Goal: Learn about a topic

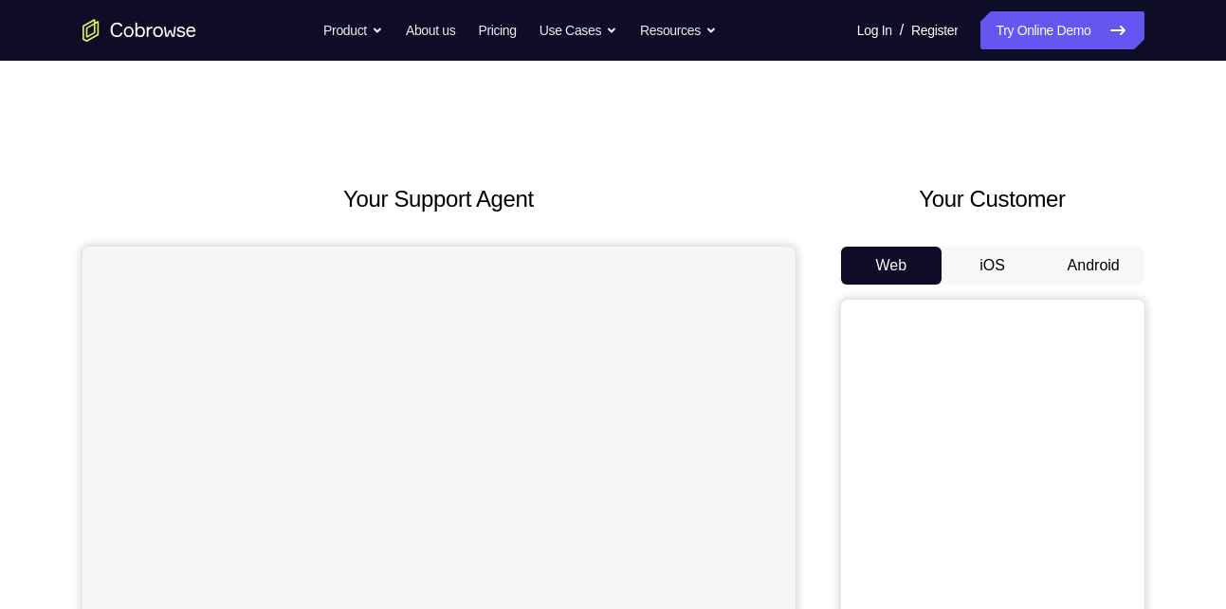
click at [1090, 255] on button "Android" at bounding box center [1093, 266] width 101 height 38
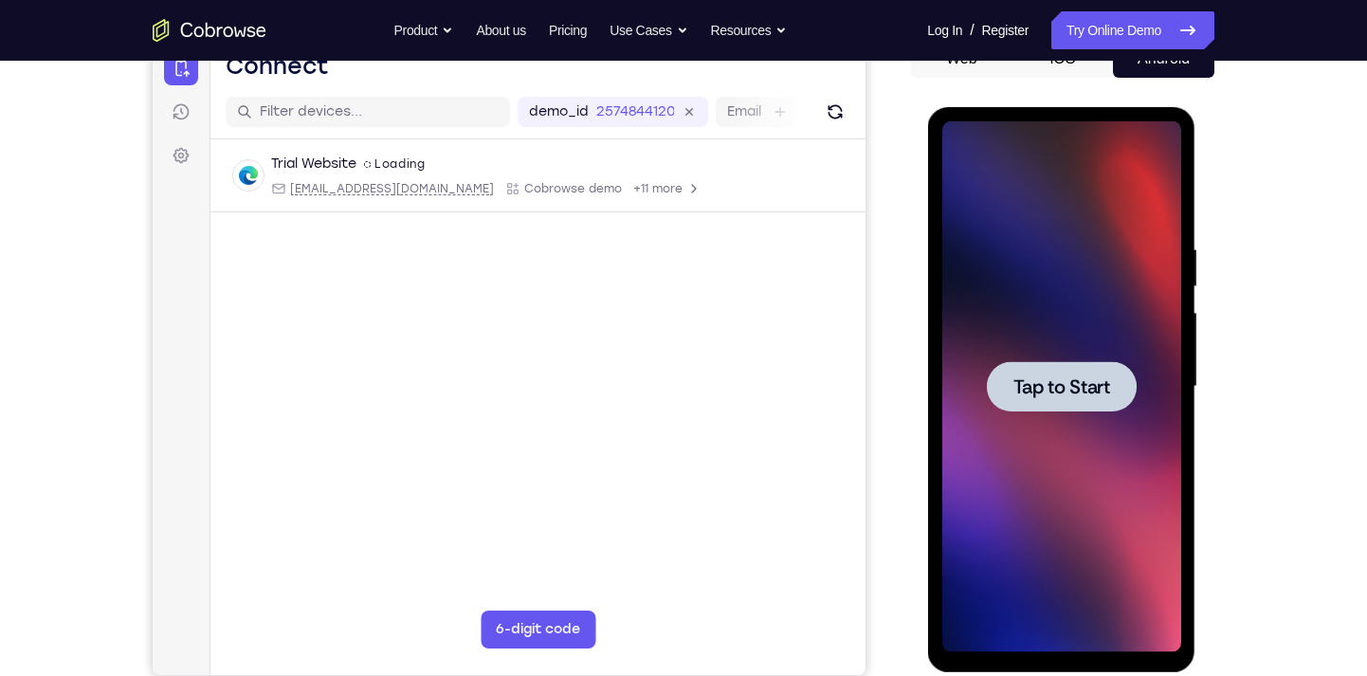
scroll to position [202, 0]
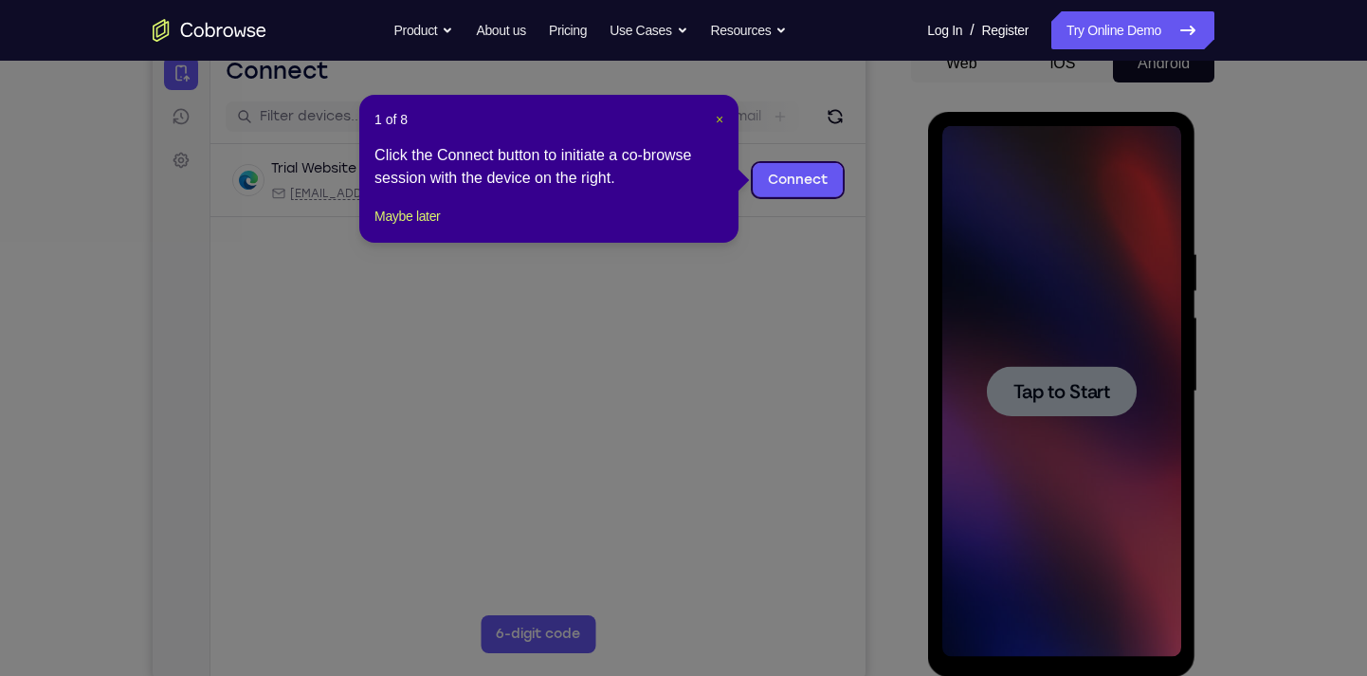
click at [721, 112] on span "×" at bounding box center [720, 119] width 8 height 15
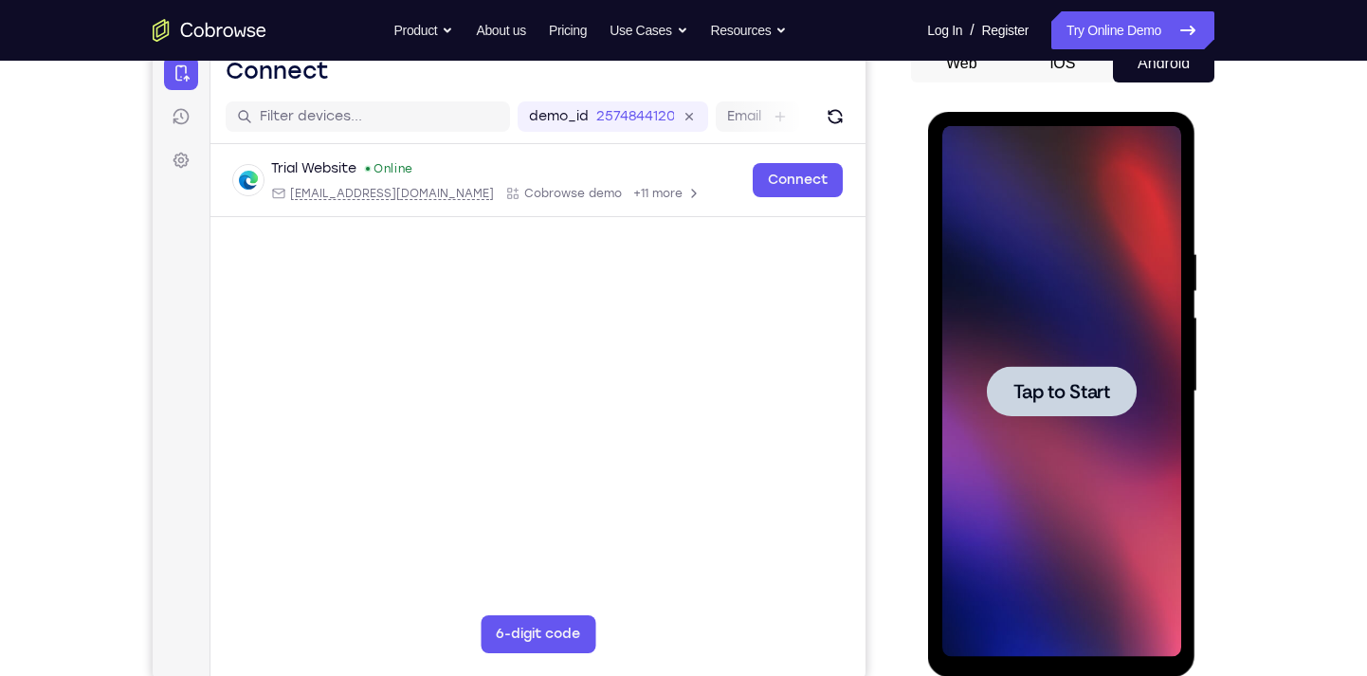
click at [1061, 389] on span "Tap to Start" at bounding box center [1061, 391] width 97 height 19
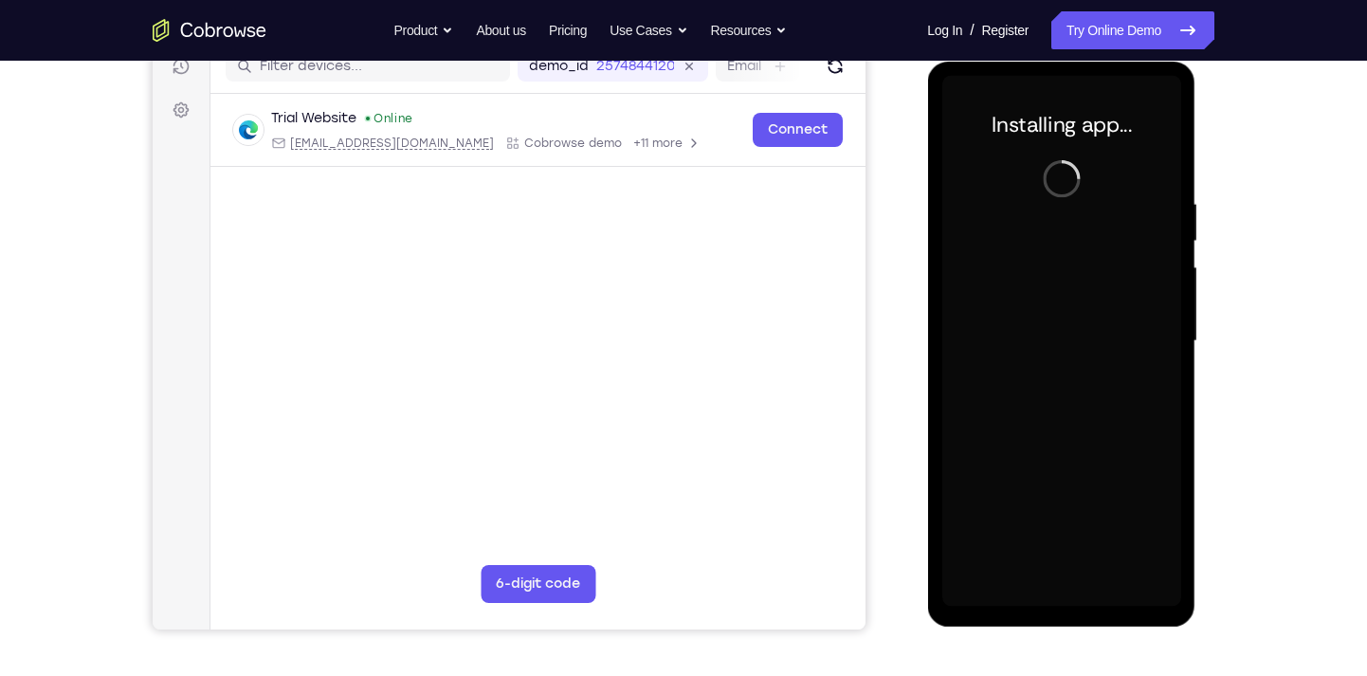
scroll to position [248, 0]
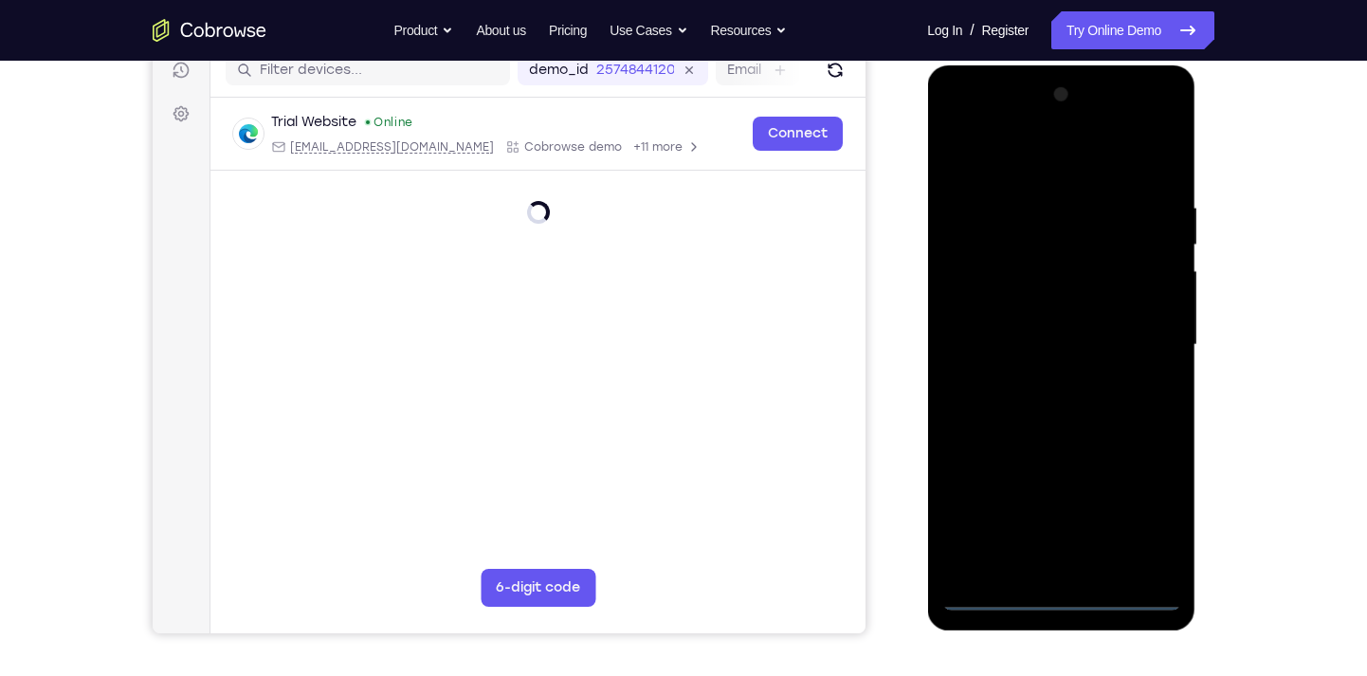
click at [1055, 593] on div at bounding box center [1061, 345] width 239 height 531
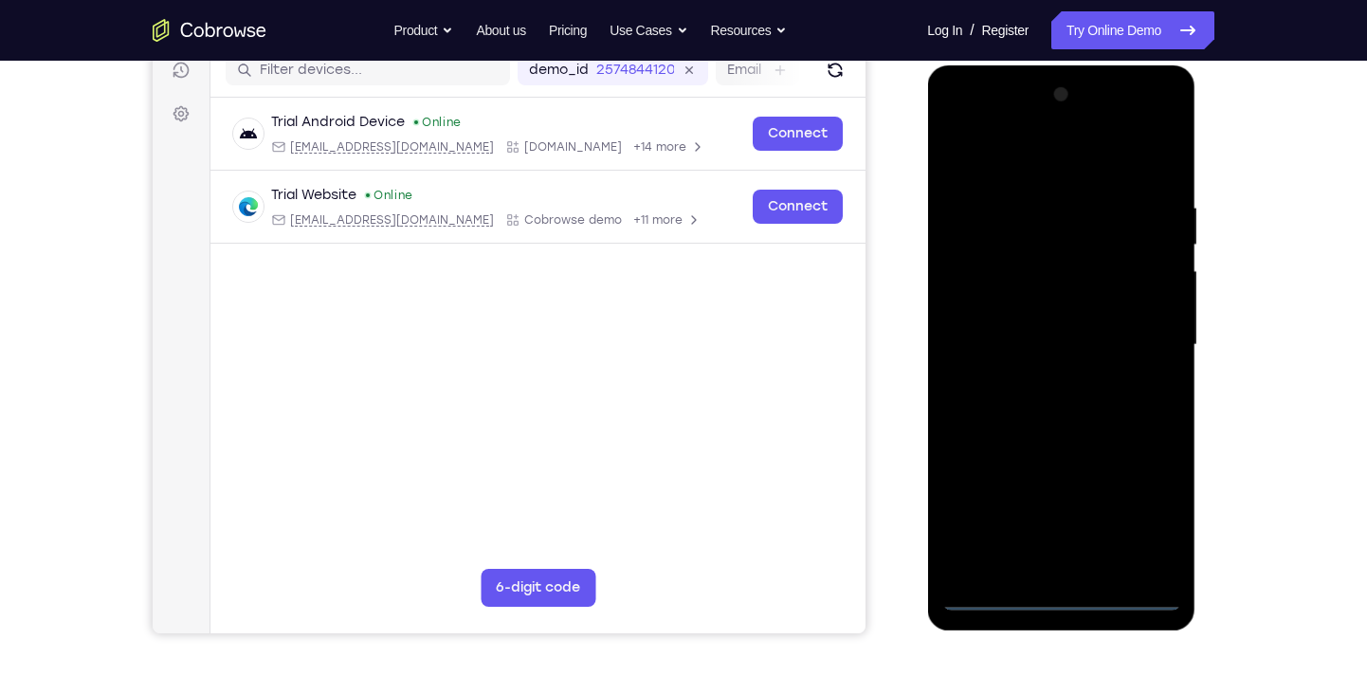
click at [1155, 518] on div at bounding box center [1061, 345] width 239 height 531
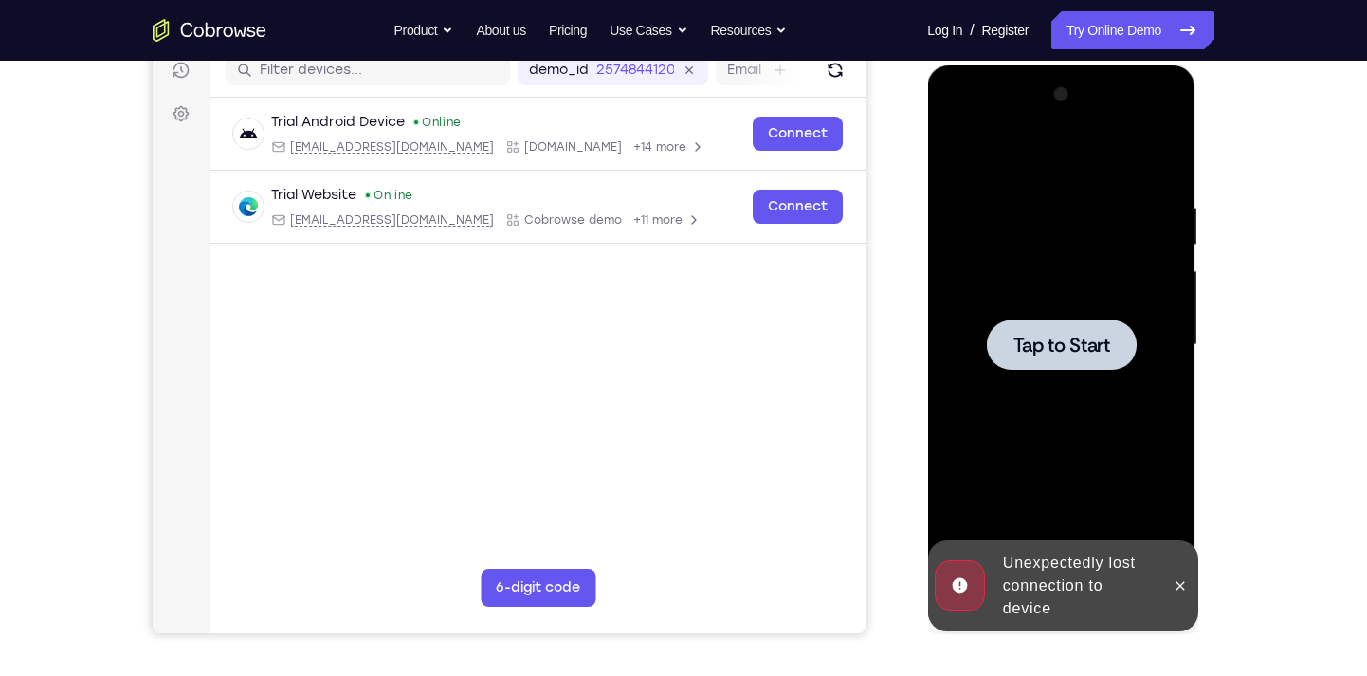
click at [1089, 360] on div at bounding box center [1061, 345] width 150 height 50
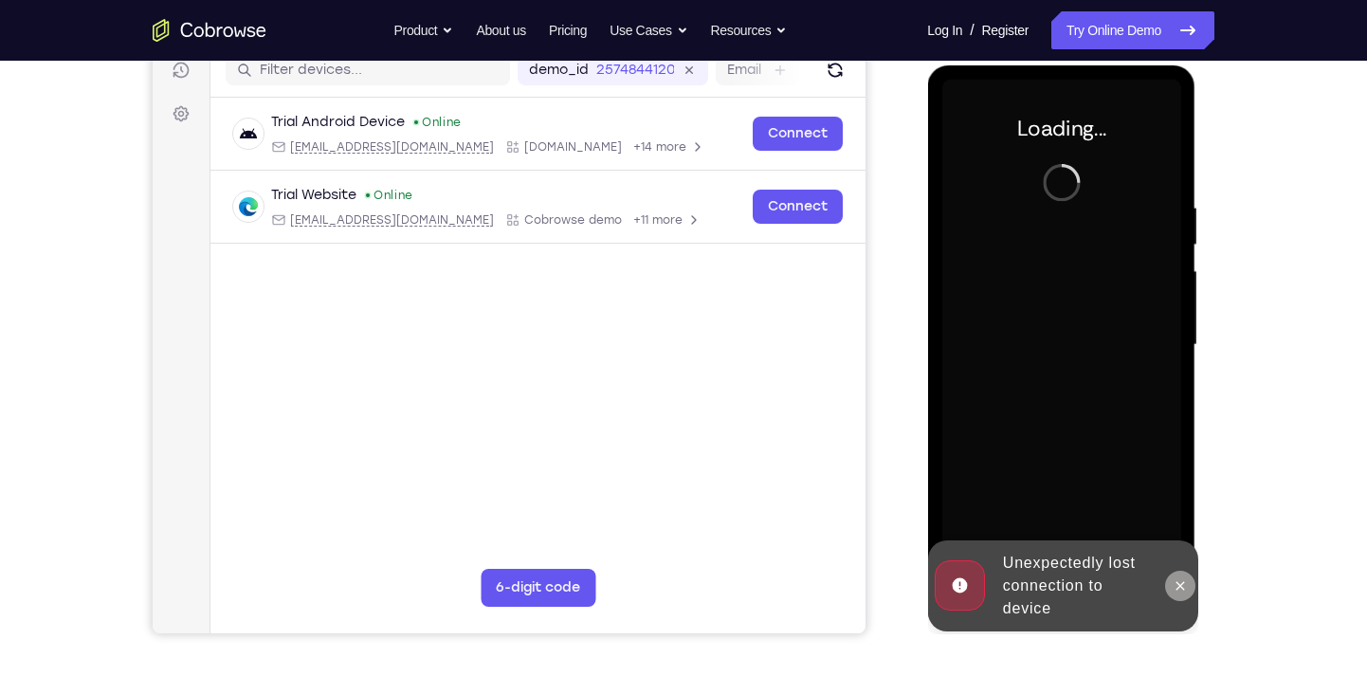
click at [1182, 593] on button at bounding box center [1179, 586] width 30 height 30
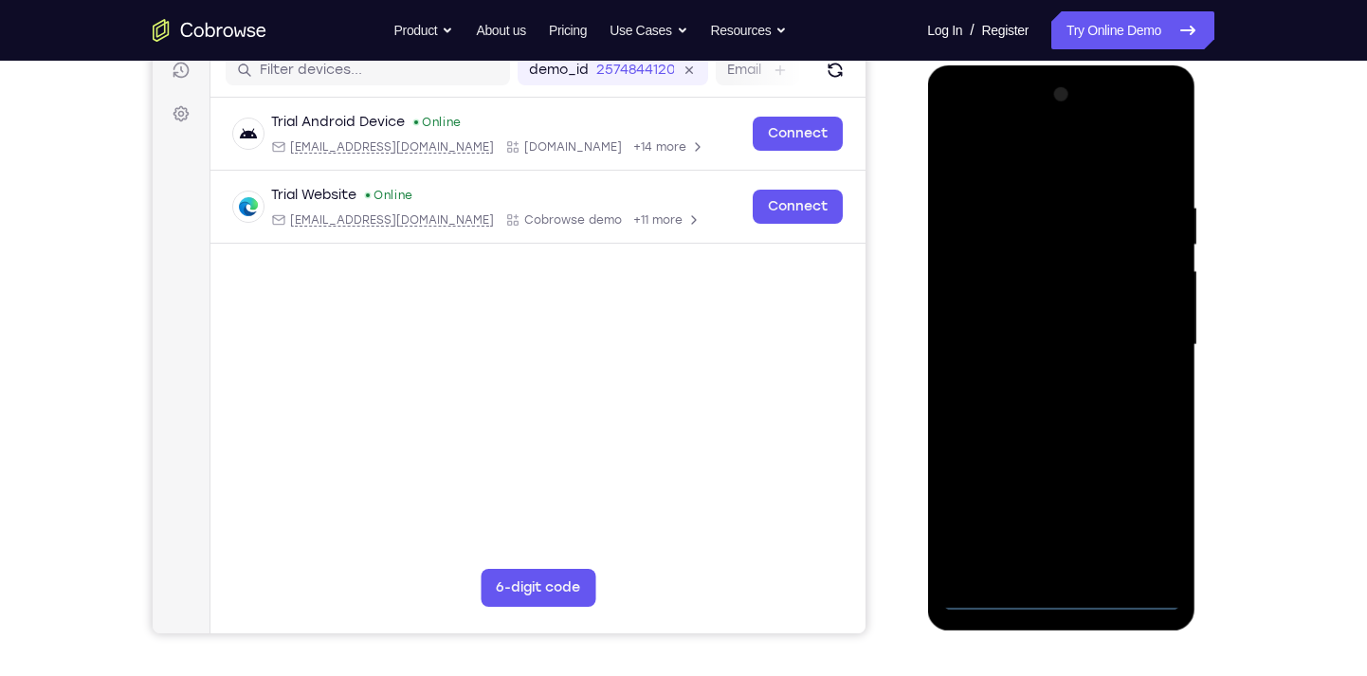
click at [1066, 599] on div at bounding box center [1061, 345] width 239 height 531
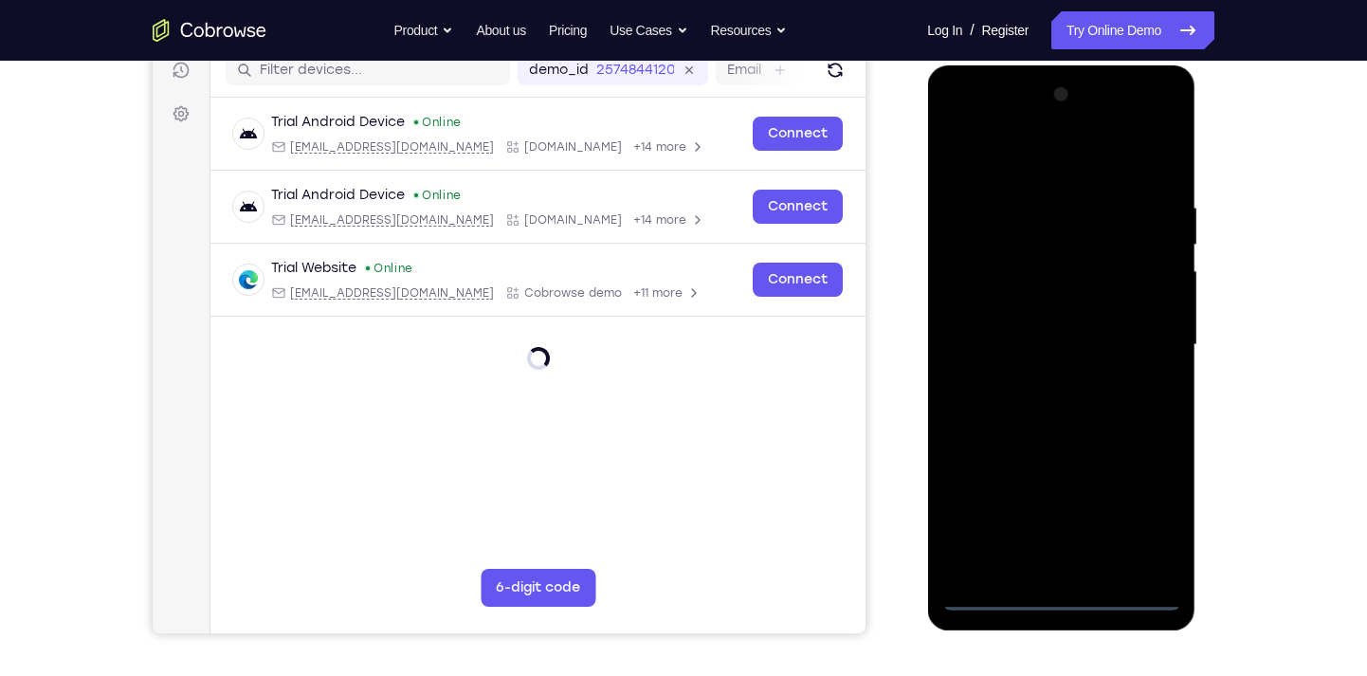
click at [1138, 521] on div at bounding box center [1061, 345] width 239 height 531
click at [979, 124] on div at bounding box center [1061, 345] width 239 height 531
click at [1153, 341] on div at bounding box center [1061, 345] width 239 height 531
click at [1039, 376] on div at bounding box center [1061, 345] width 239 height 531
click at [1020, 316] on div at bounding box center [1061, 345] width 239 height 531
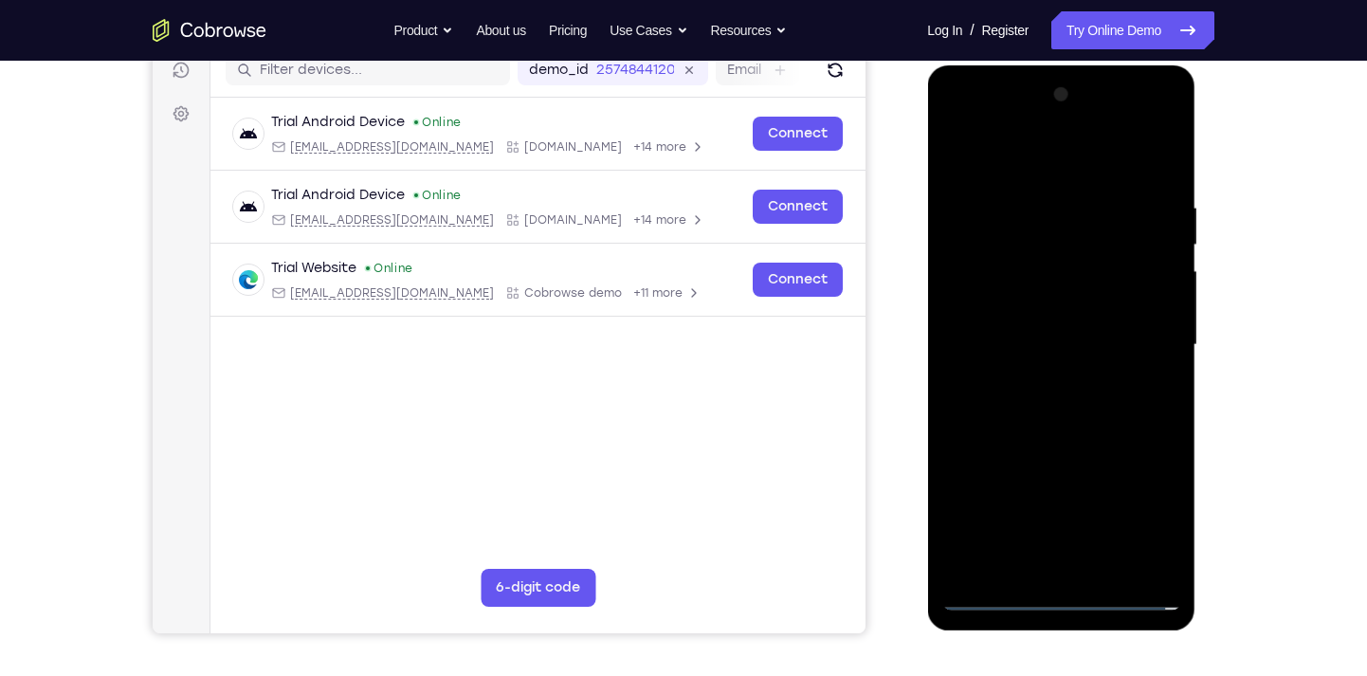
click at [1020, 311] on div at bounding box center [1061, 345] width 239 height 531
click at [1023, 343] on div at bounding box center [1061, 345] width 239 height 531
click at [1032, 411] on div at bounding box center [1061, 345] width 239 height 531
click at [1059, 397] on div at bounding box center [1061, 345] width 239 height 531
click at [1156, 175] on div at bounding box center [1061, 345] width 239 height 531
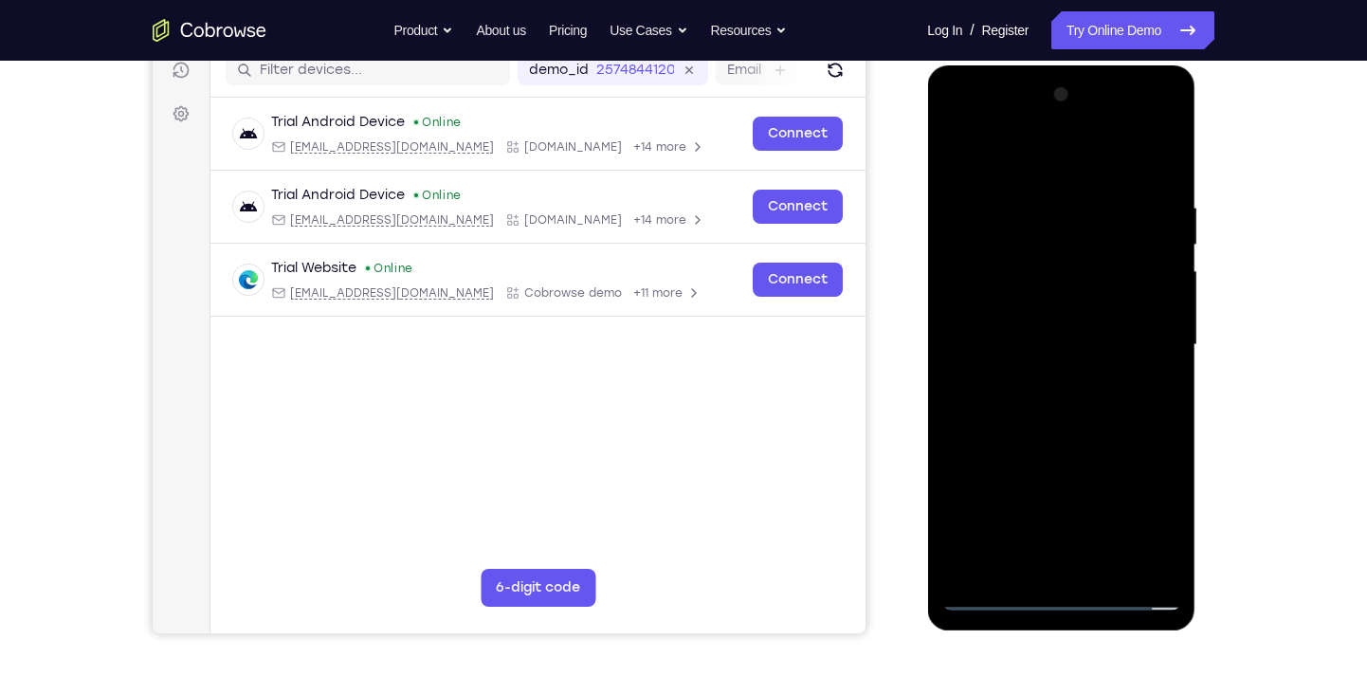
click at [1055, 394] on div at bounding box center [1061, 345] width 239 height 531
drag, startPoint x: 1090, startPoint y: 451, endPoint x: 1094, endPoint y: 350, distance: 101.5
click at [1094, 350] on div at bounding box center [1061, 345] width 239 height 531
click at [1166, 338] on div at bounding box center [1061, 345] width 239 height 531
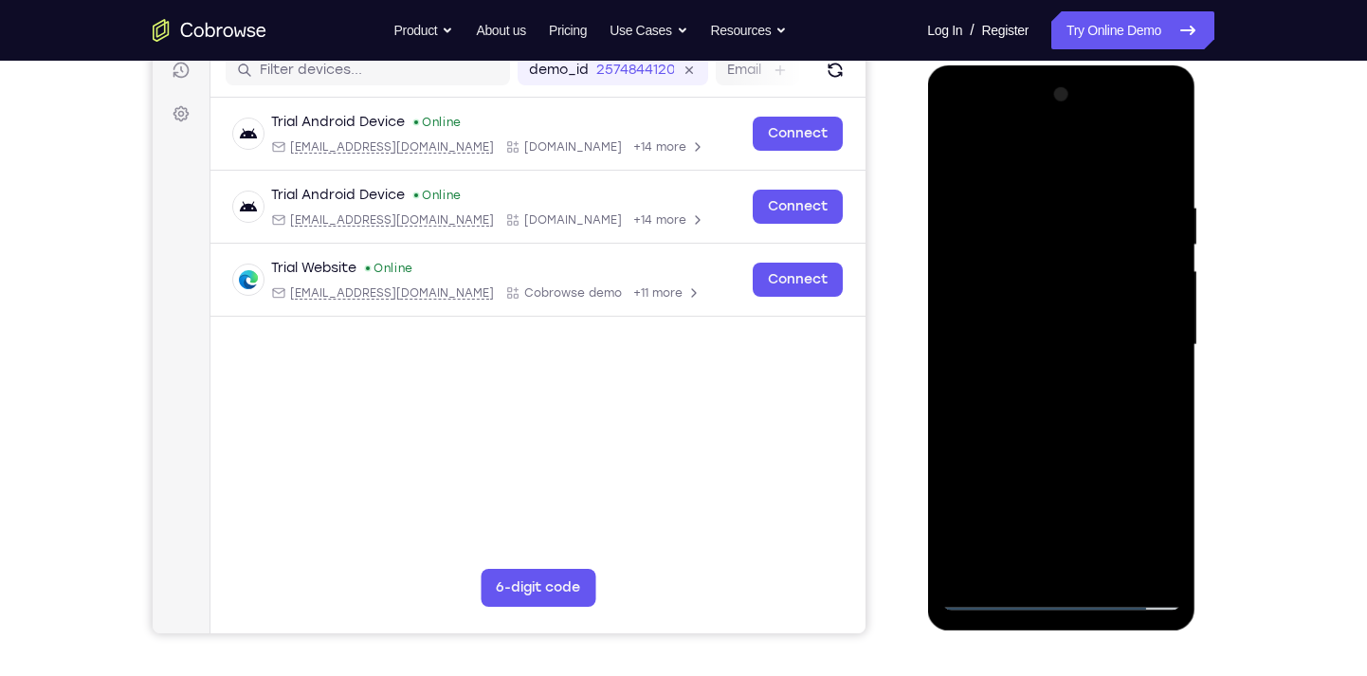
click at [1166, 338] on div at bounding box center [1061, 345] width 239 height 531
click at [1112, 563] on div at bounding box center [1061, 345] width 239 height 531
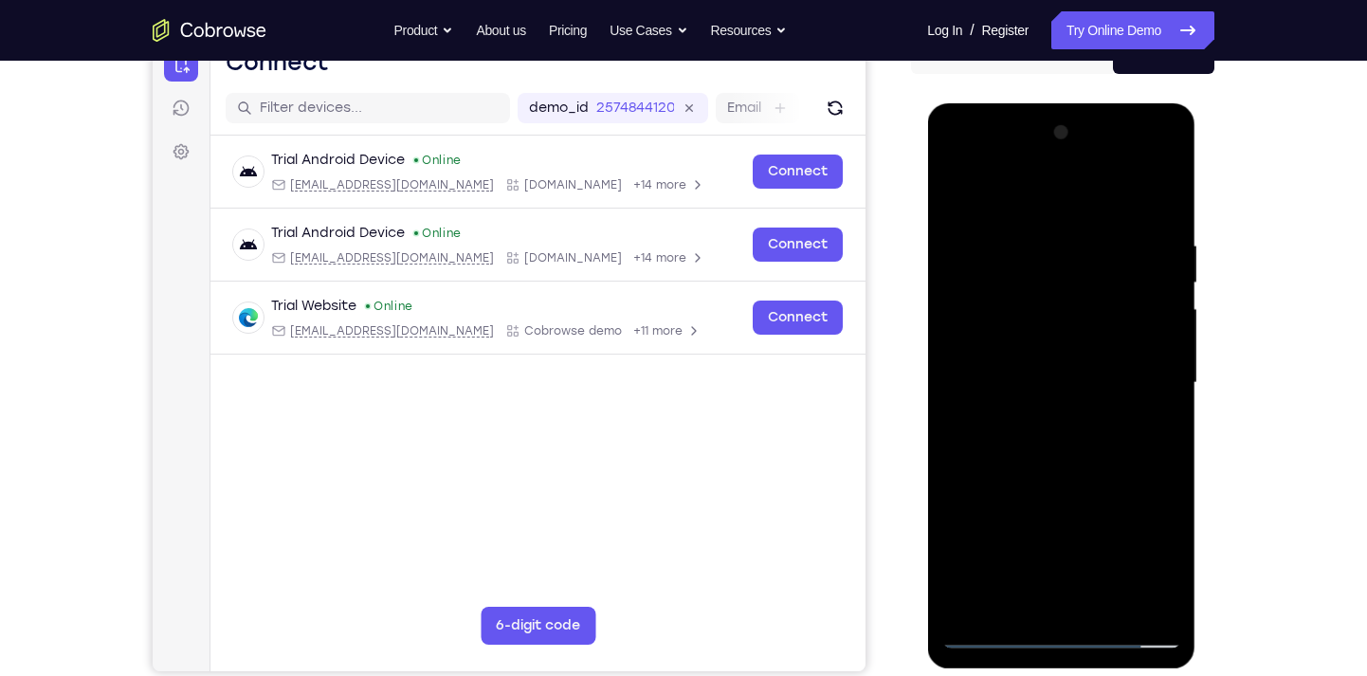
scroll to position [210, 0]
click at [1018, 481] on div at bounding box center [1061, 384] width 239 height 531
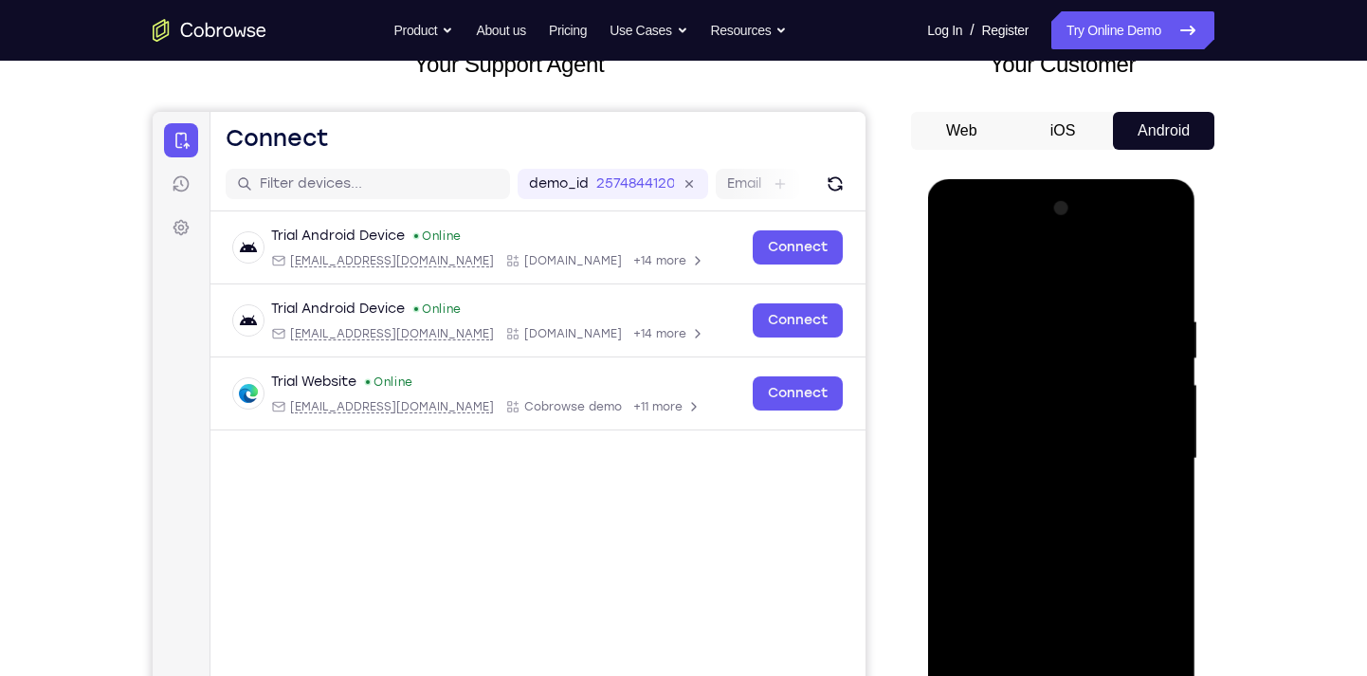
scroll to position [127, 0]
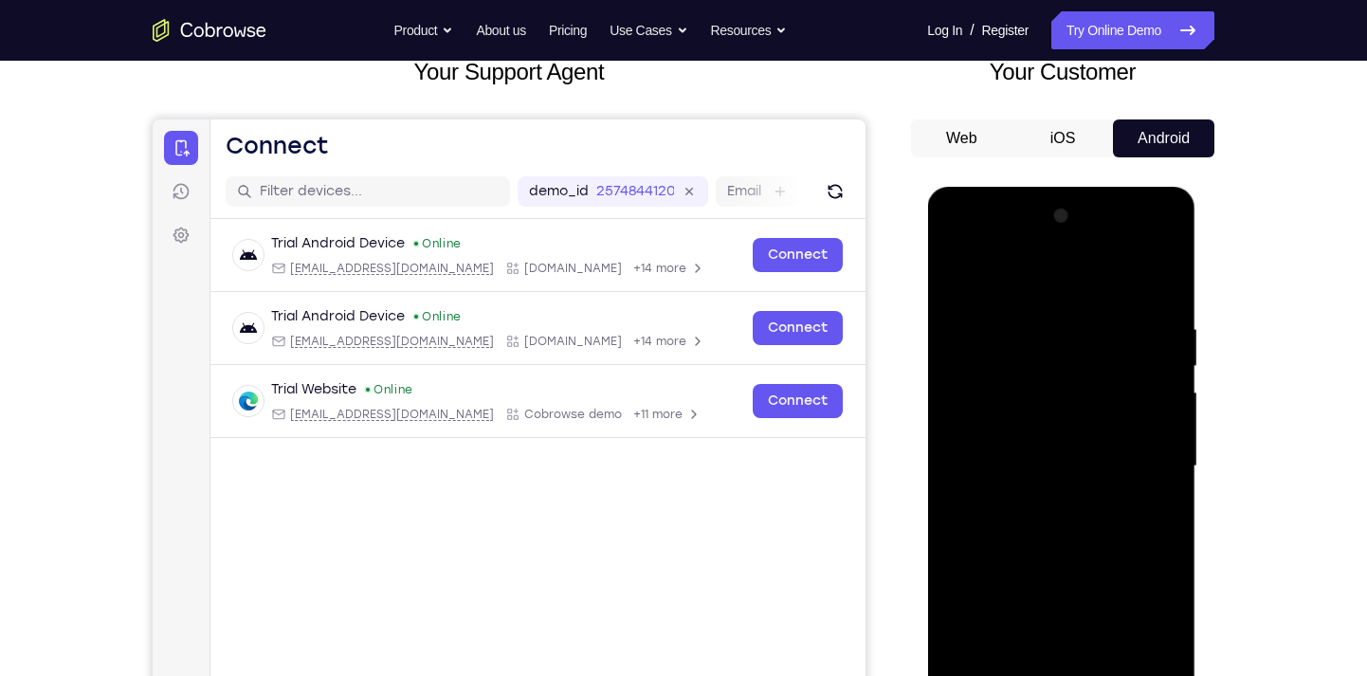
click at [968, 276] on div at bounding box center [1061, 466] width 239 height 531
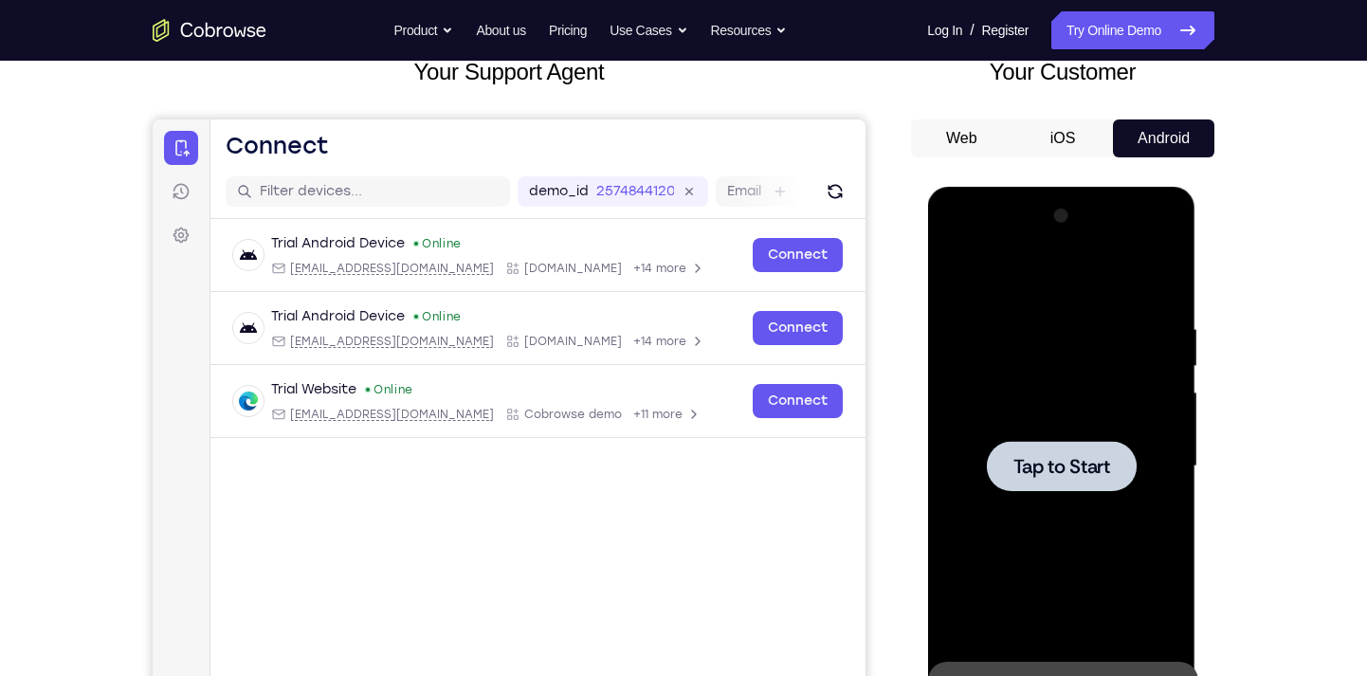
click at [1038, 447] on div at bounding box center [1061, 466] width 150 height 50
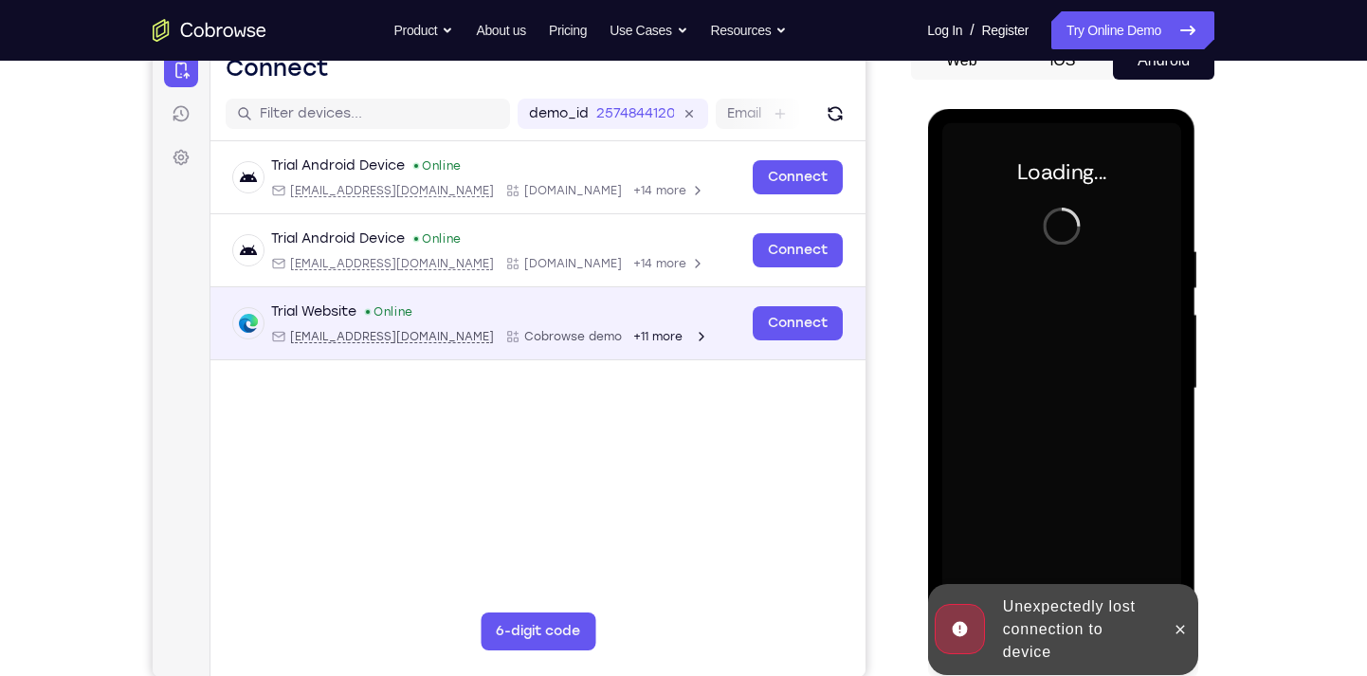
scroll to position [206, 0]
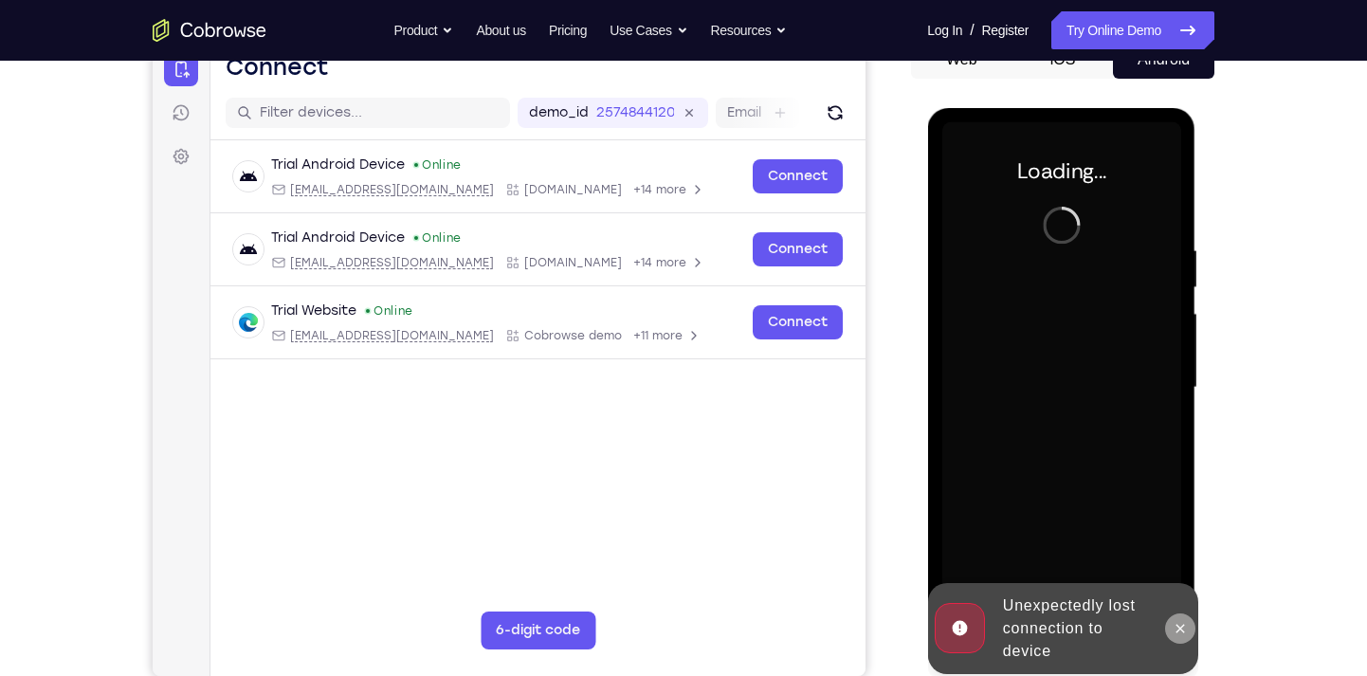
click at [1176, 608] on icon at bounding box center [1179, 628] width 15 height 15
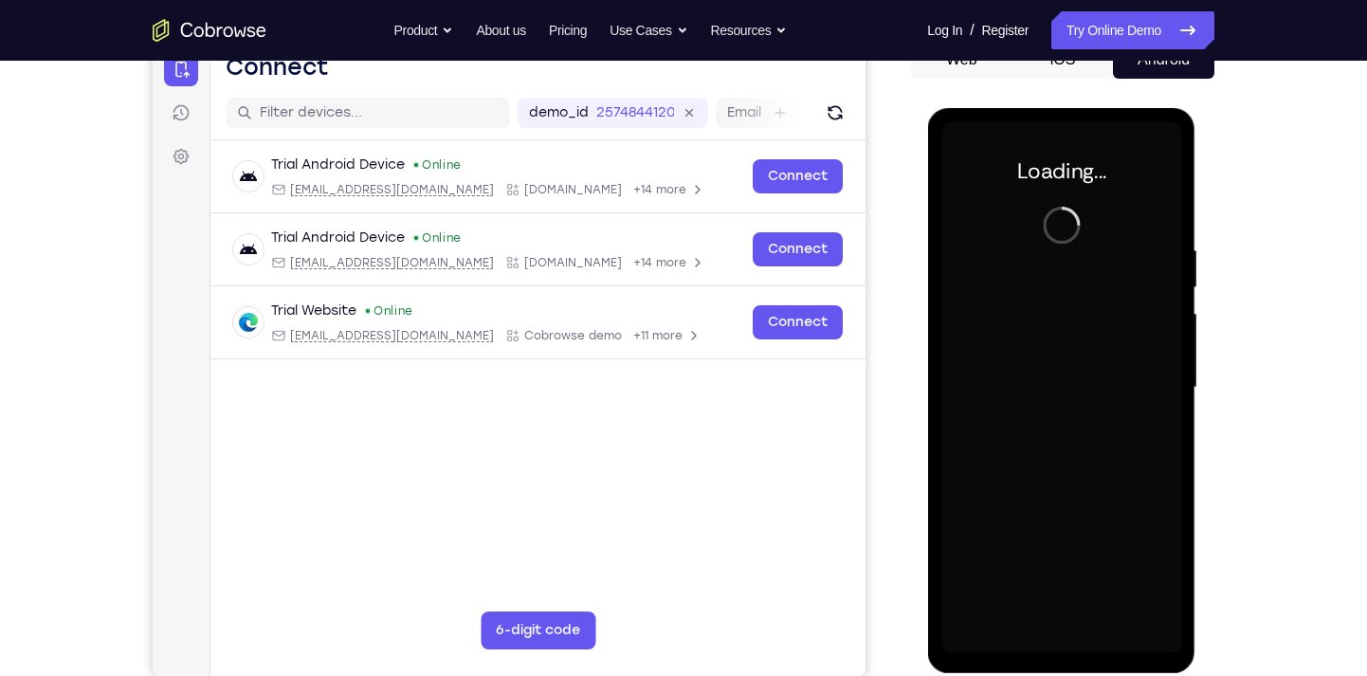
click at [1157, 608] on div at bounding box center [1061, 387] width 239 height 531
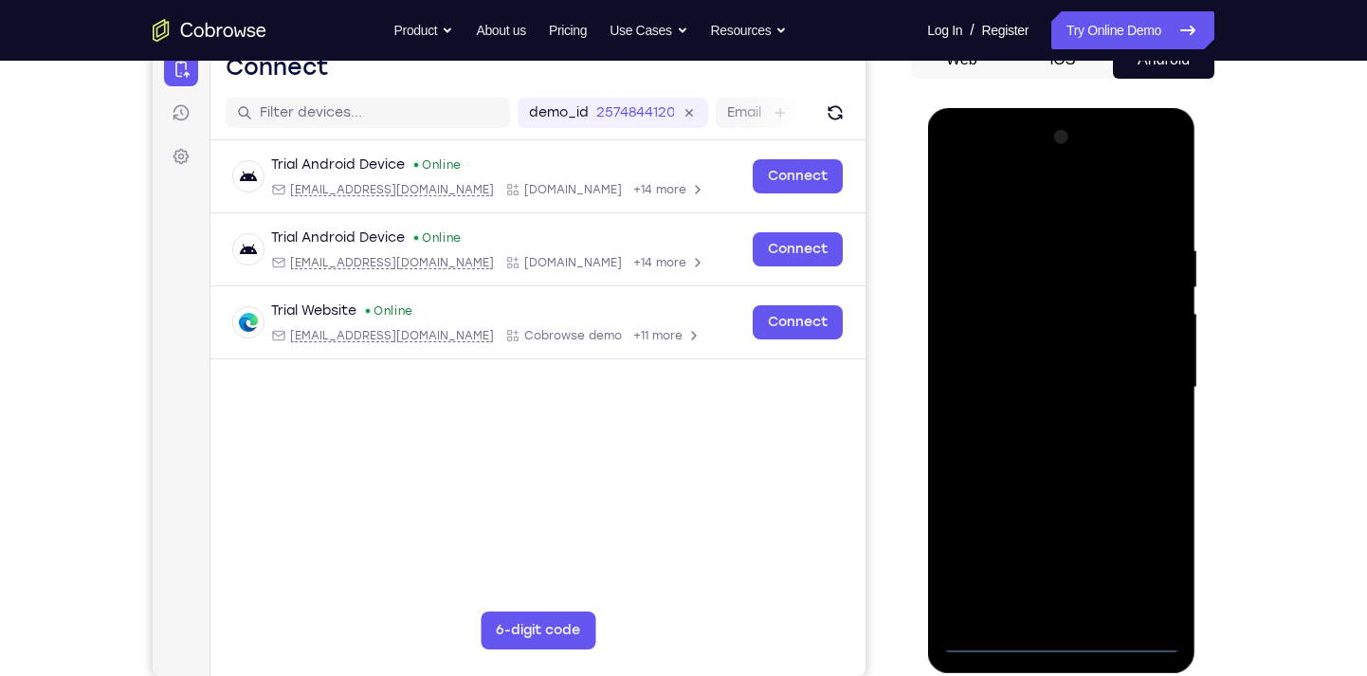
click at [1059, 608] on div at bounding box center [1061, 387] width 239 height 531
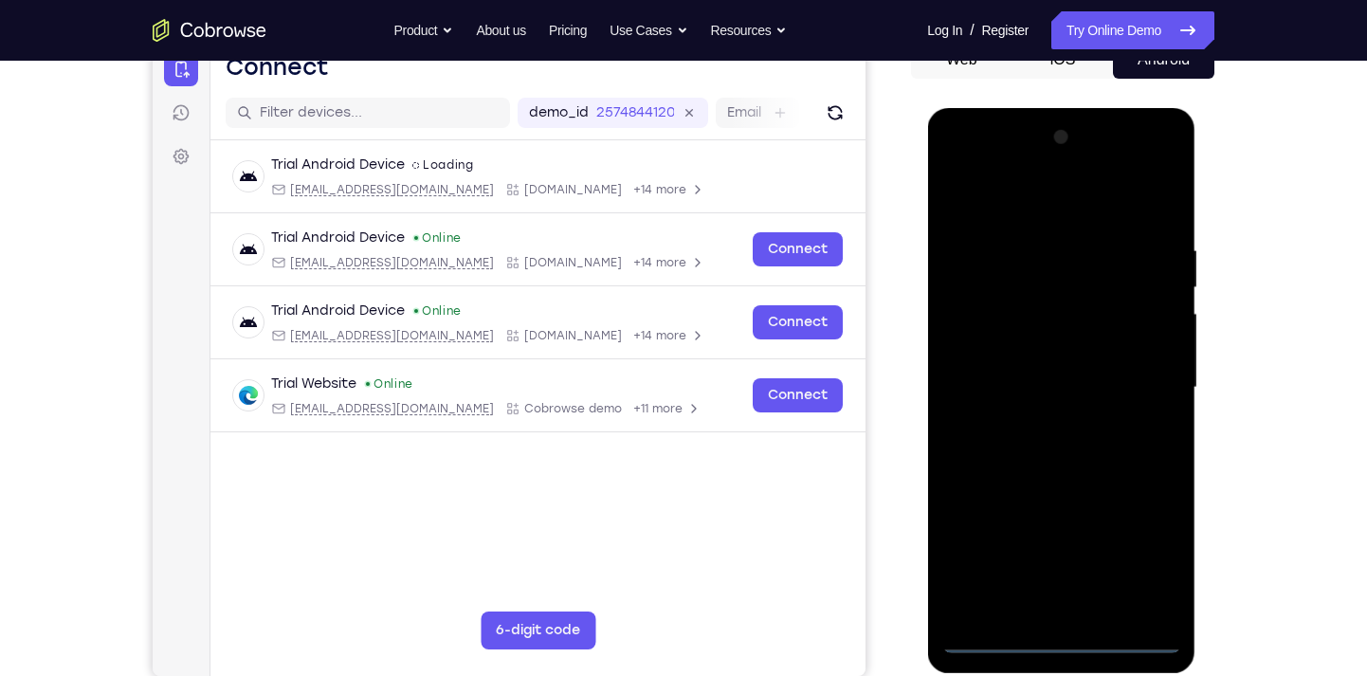
click at [1155, 550] on div at bounding box center [1061, 387] width 239 height 531
click at [988, 158] on div at bounding box center [1061, 387] width 239 height 531
click at [1146, 389] on div at bounding box center [1061, 387] width 239 height 531
click at [1045, 422] on div at bounding box center [1061, 387] width 239 height 531
click at [1016, 368] on div at bounding box center [1061, 387] width 239 height 531
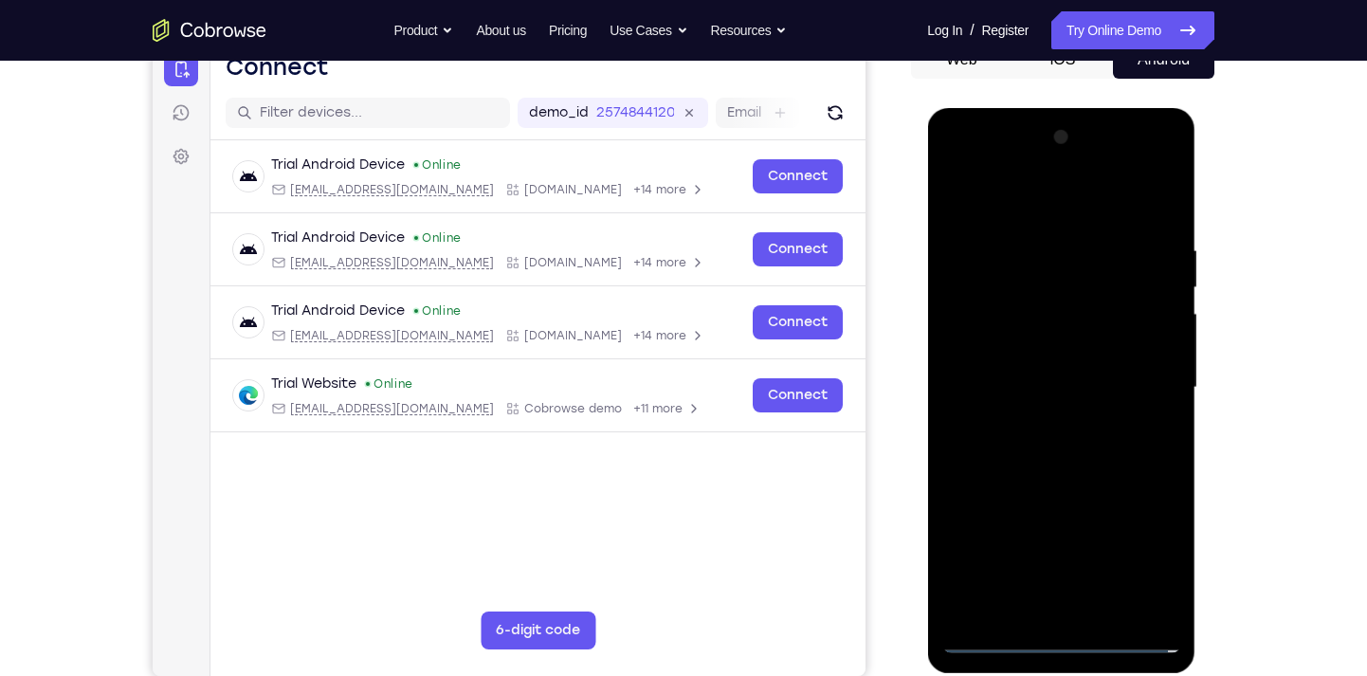
click at [1034, 344] on div at bounding box center [1061, 387] width 239 height 531
click at [1047, 398] on div at bounding box center [1061, 387] width 239 height 531
click at [1053, 447] on div at bounding box center [1061, 387] width 239 height 531
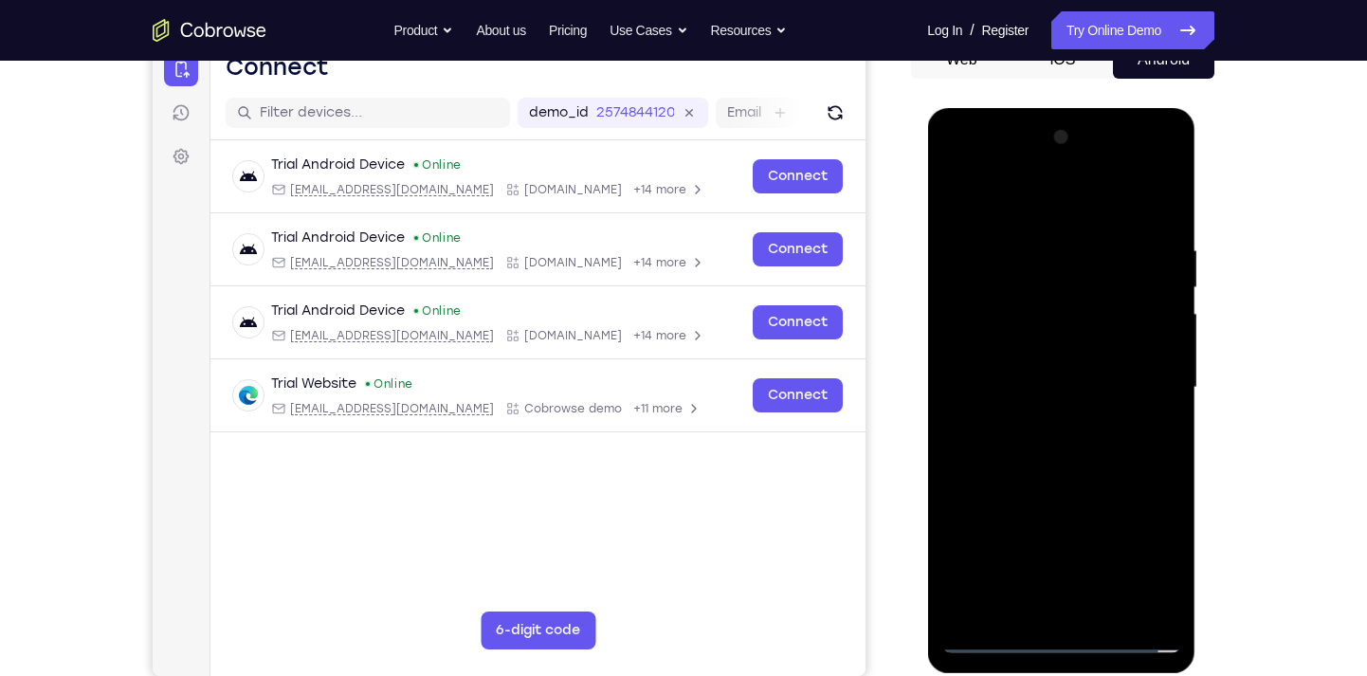
click at [1061, 436] on div at bounding box center [1061, 387] width 239 height 531
click at [1163, 236] on div at bounding box center [1061, 387] width 239 height 531
drag, startPoint x: 1039, startPoint y: 209, endPoint x: 1039, endPoint y: 137, distance: 72.1
click at [1039, 137] on div at bounding box center [1061, 387] width 239 height 531
click at [1103, 451] on div at bounding box center [1061, 387] width 239 height 531
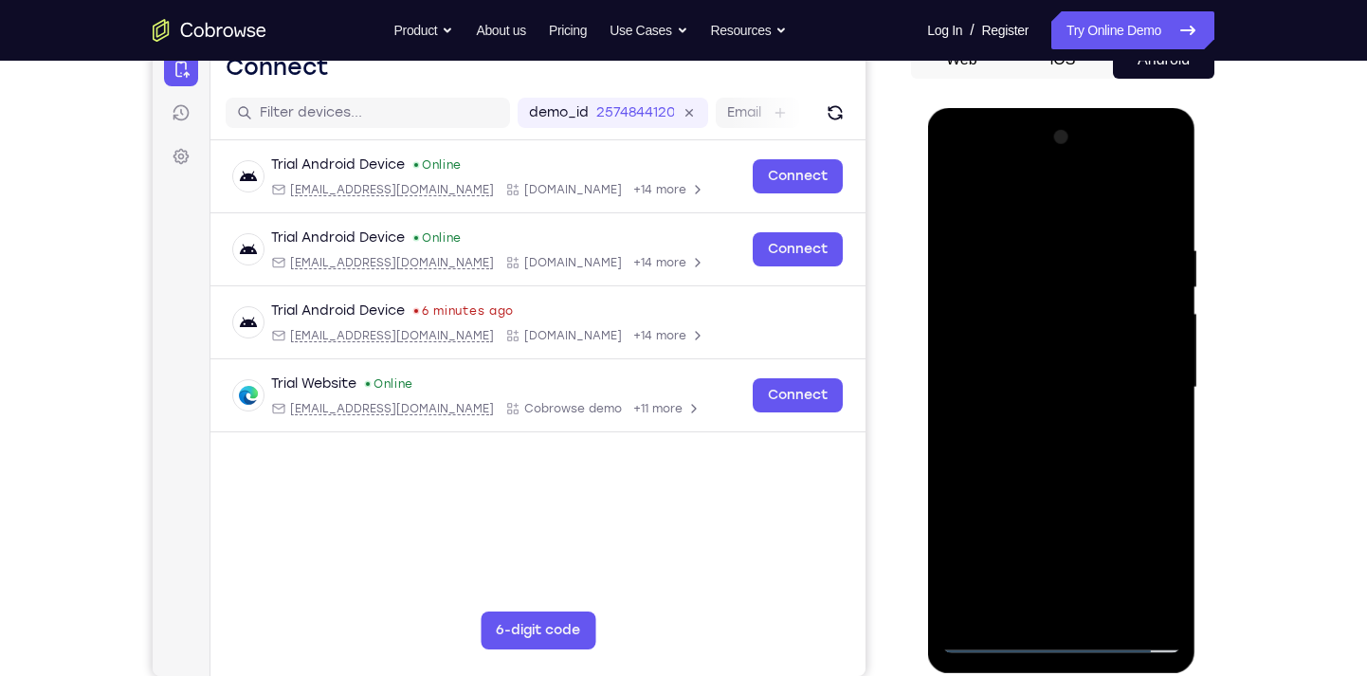
click at [1163, 246] on div at bounding box center [1061, 387] width 239 height 531
click at [1135, 160] on div at bounding box center [1061, 387] width 239 height 531
click at [961, 167] on div at bounding box center [1061, 387] width 239 height 531
click at [1136, 380] on div at bounding box center [1061, 387] width 239 height 531
click at [1014, 605] on div at bounding box center [1061, 387] width 239 height 531
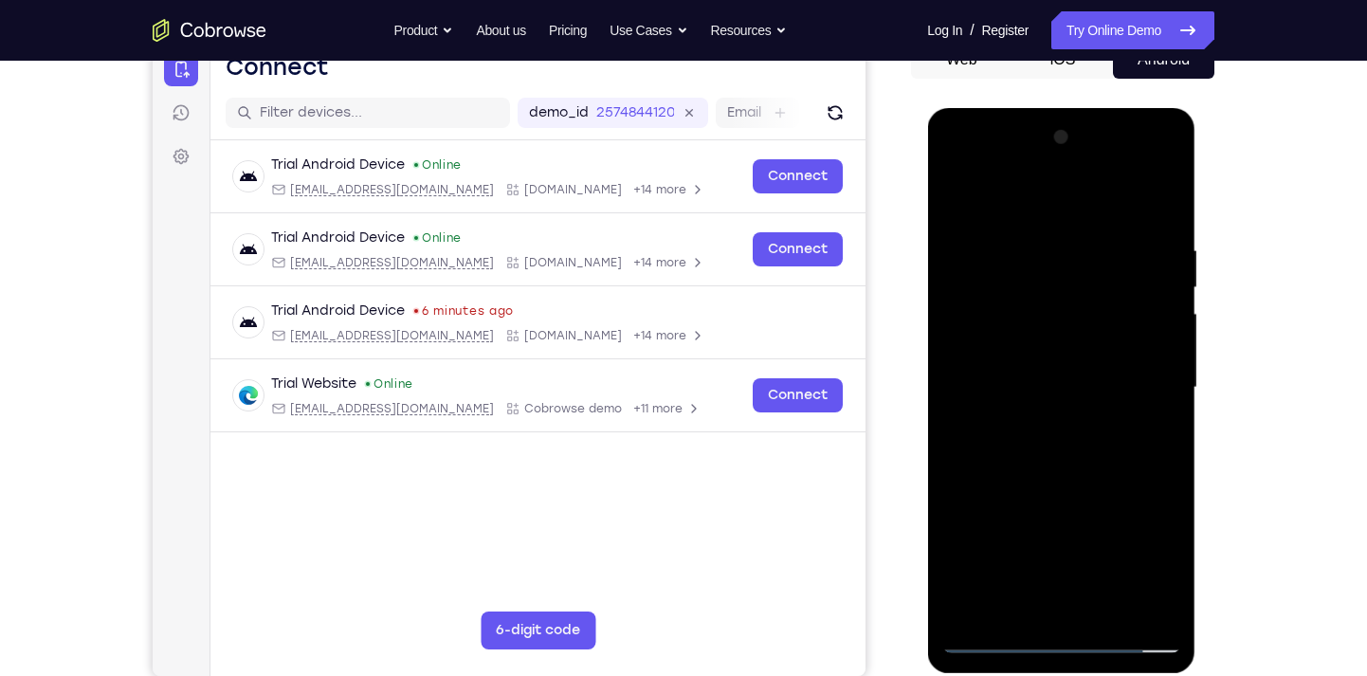
click at [1165, 216] on div at bounding box center [1061, 387] width 239 height 531
click at [1012, 606] on div at bounding box center [1061, 387] width 239 height 531
click at [1059, 192] on div at bounding box center [1061, 387] width 239 height 531
click at [1132, 194] on div at bounding box center [1061, 387] width 239 height 531
click at [1111, 440] on div at bounding box center [1061, 387] width 239 height 531
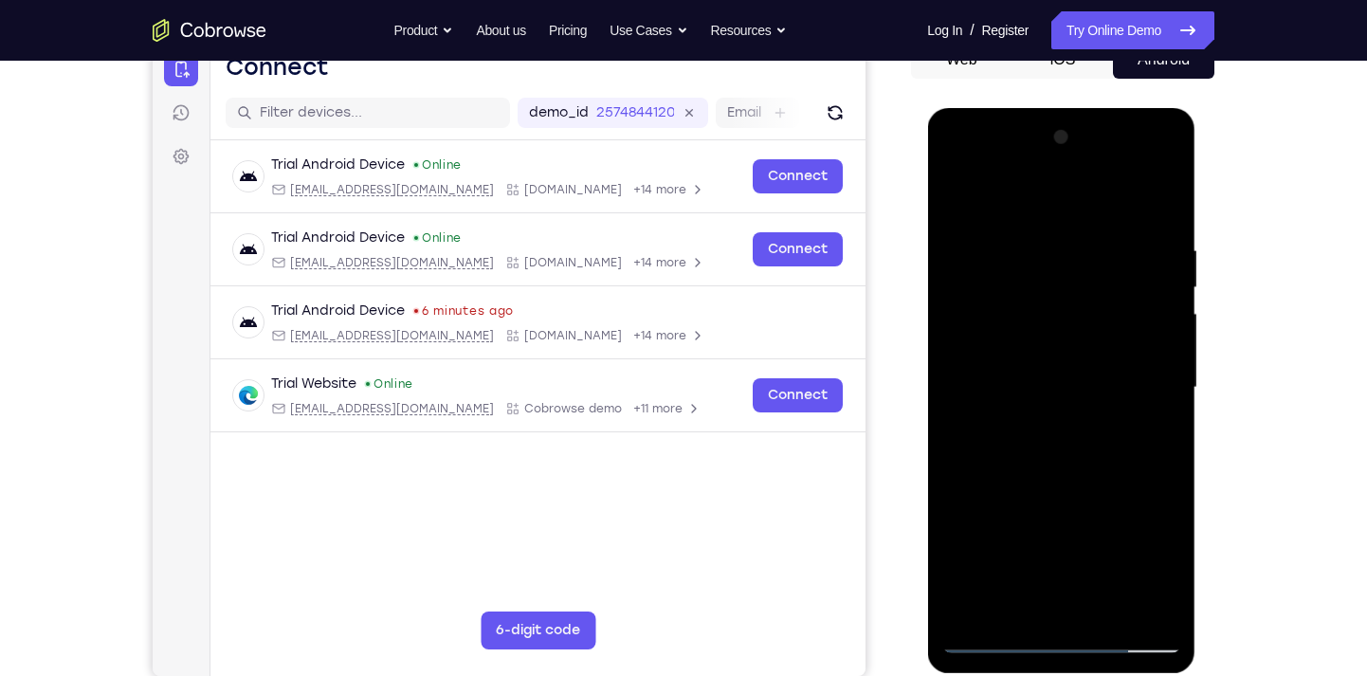
click at [1102, 489] on div at bounding box center [1061, 387] width 239 height 531
click at [1145, 341] on div at bounding box center [1061, 387] width 239 height 531
click at [967, 195] on div at bounding box center [1061, 387] width 239 height 531
drag, startPoint x: 1090, startPoint y: 550, endPoint x: 1066, endPoint y: 710, distance: 162.0
click at [1066, 608] on html "Online web based iOS Simulators and Android Emulators. Run iPhone, iPad, Mobile…" at bounding box center [1062, 392] width 270 height 569
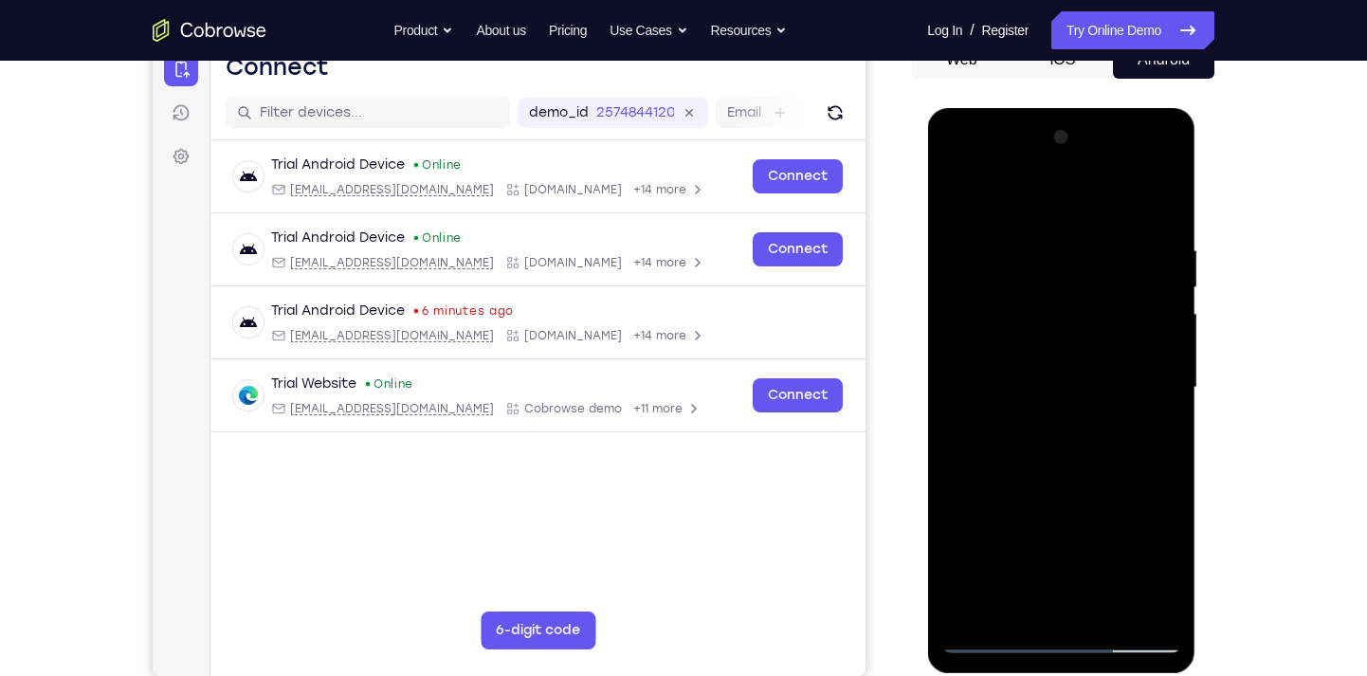
drag, startPoint x: 1064, startPoint y: 501, endPoint x: 1028, endPoint y: 253, distance: 250.1
click at [1028, 253] on div at bounding box center [1061, 387] width 239 height 531
click at [954, 188] on div at bounding box center [1061, 387] width 239 height 531
click at [964, 194] on div at bounding box center [1061, 387] width 239 height 531
click at [1125, 311] on div at bounding box center [1061, 387] width 239 height 531
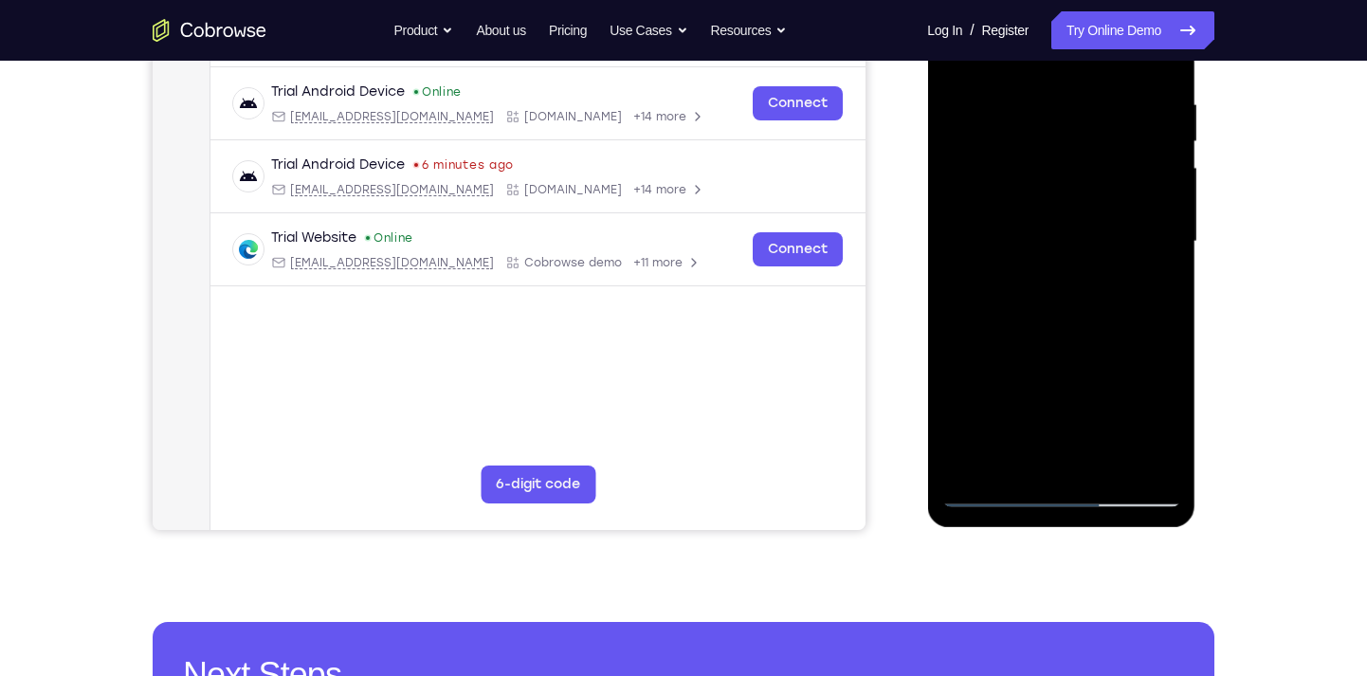
scroll to position [353, 0]
click at [1101, 466] on div at bounding box center [1061, 240] width 239 height 531
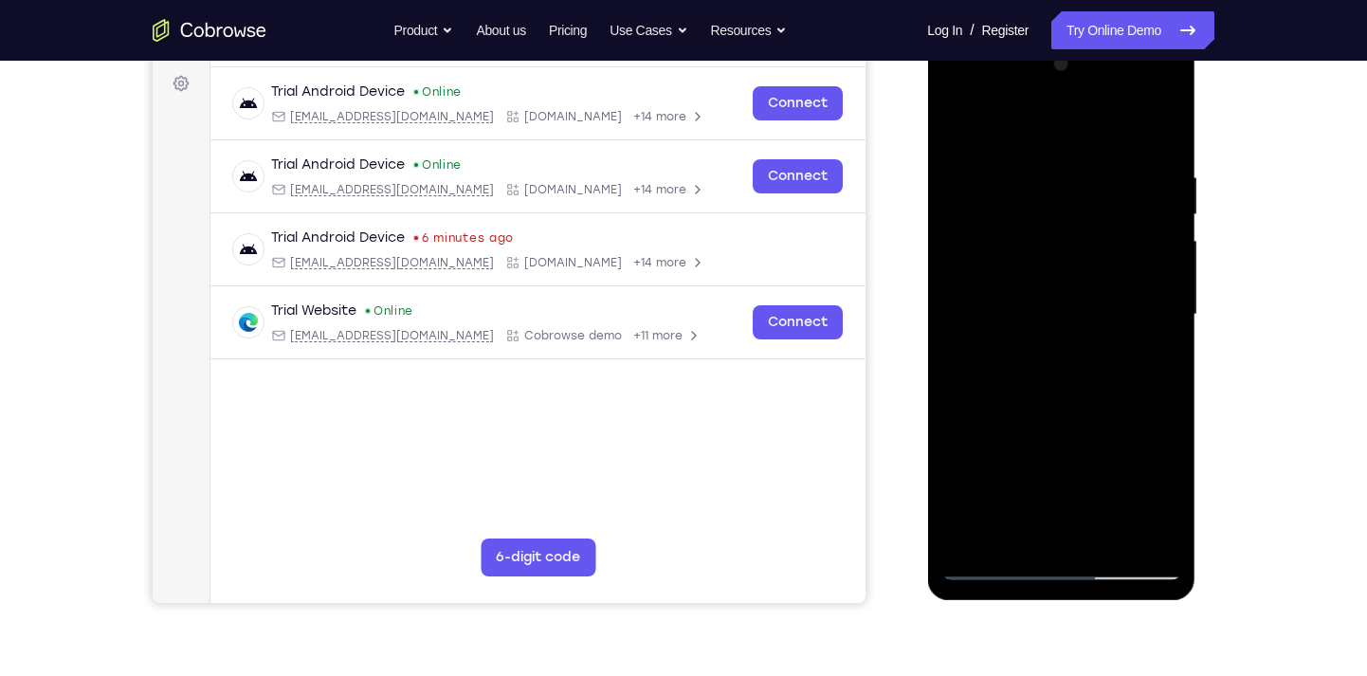
scroll to position [273, 0]
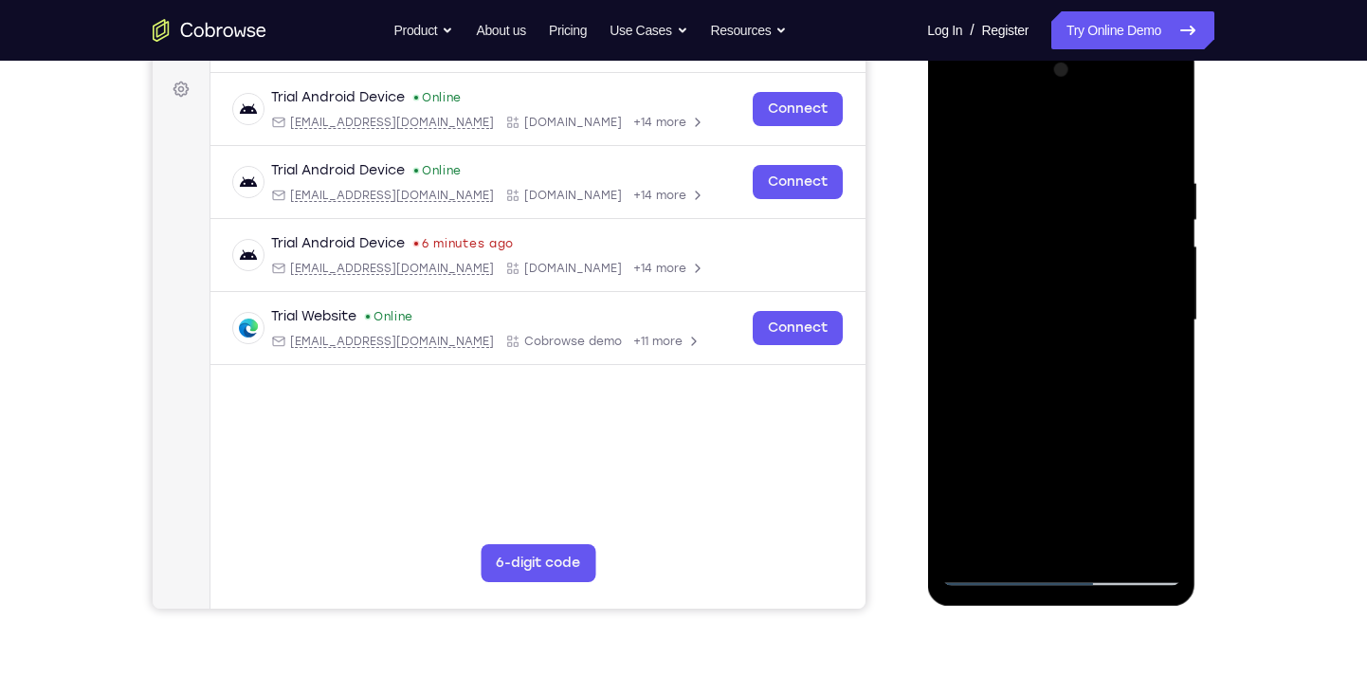
click at [966, 123] on div at bounding box center [1061, 320] width 239 height 531
click at [1024, 540] on div at bounding box center [1061, 320] width 239 height 531
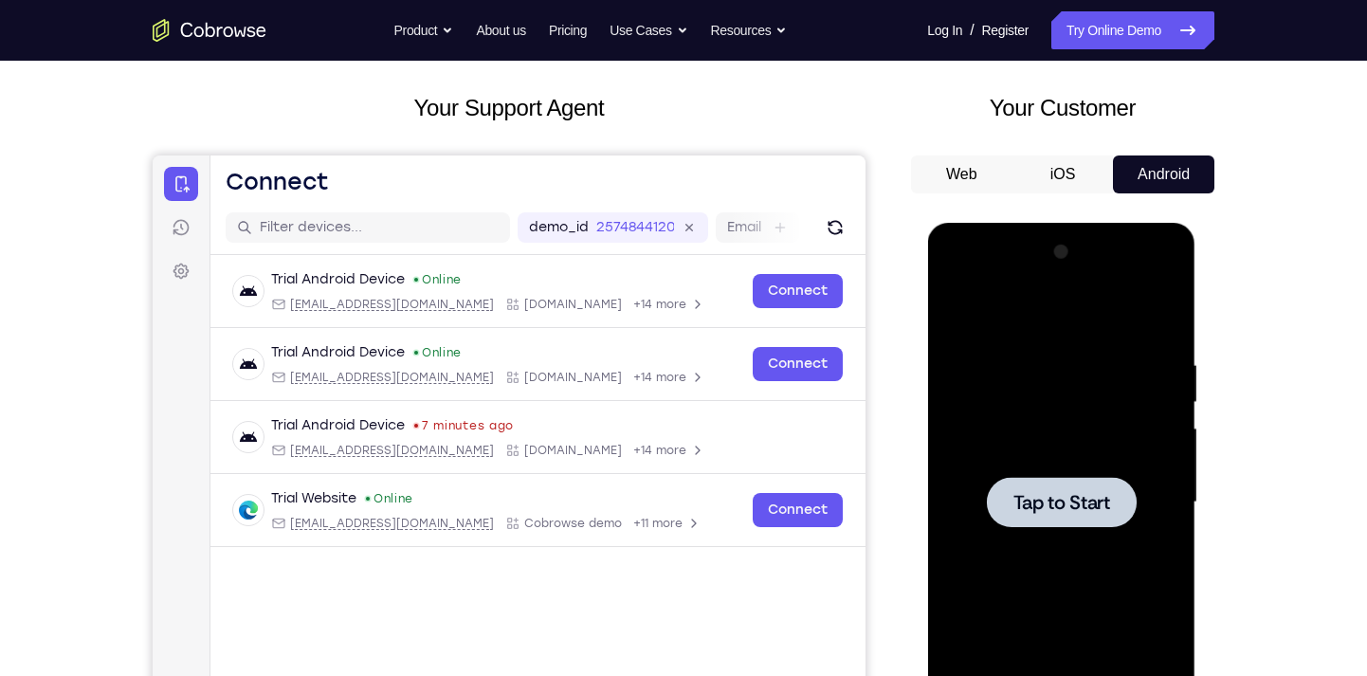
scroll to position [72, 0]
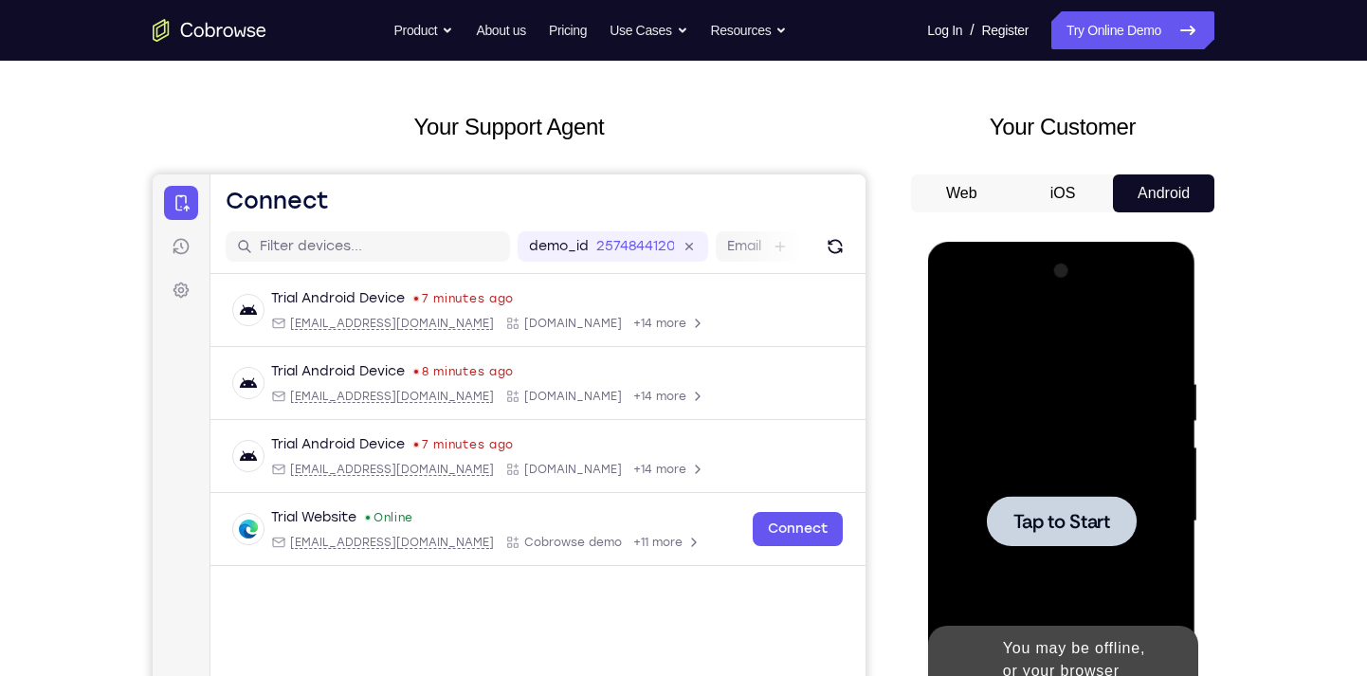
click at [1071, 531] on span "Tap to Start" at bounding box center [1061, 521] width 97 height 19
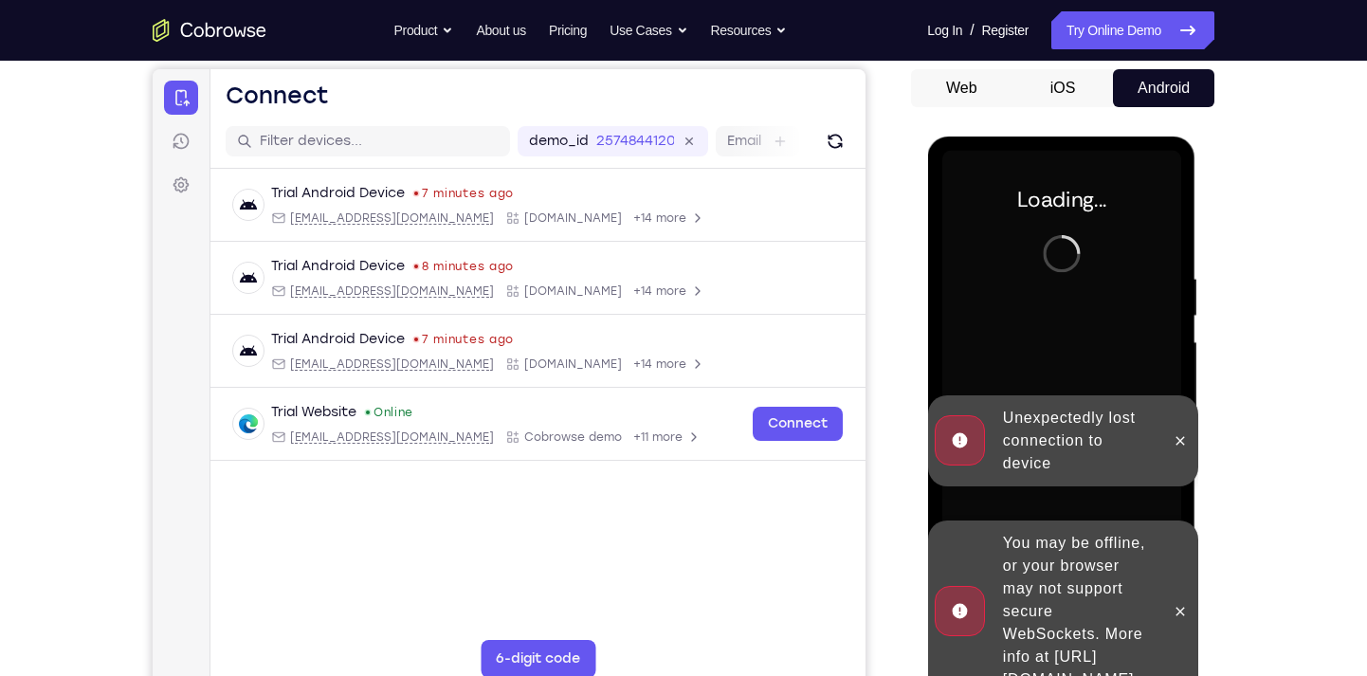
scroll to position [178, 0]
click at [1180, 452] on button at bounding box center [1179, 440] width 30 height 30
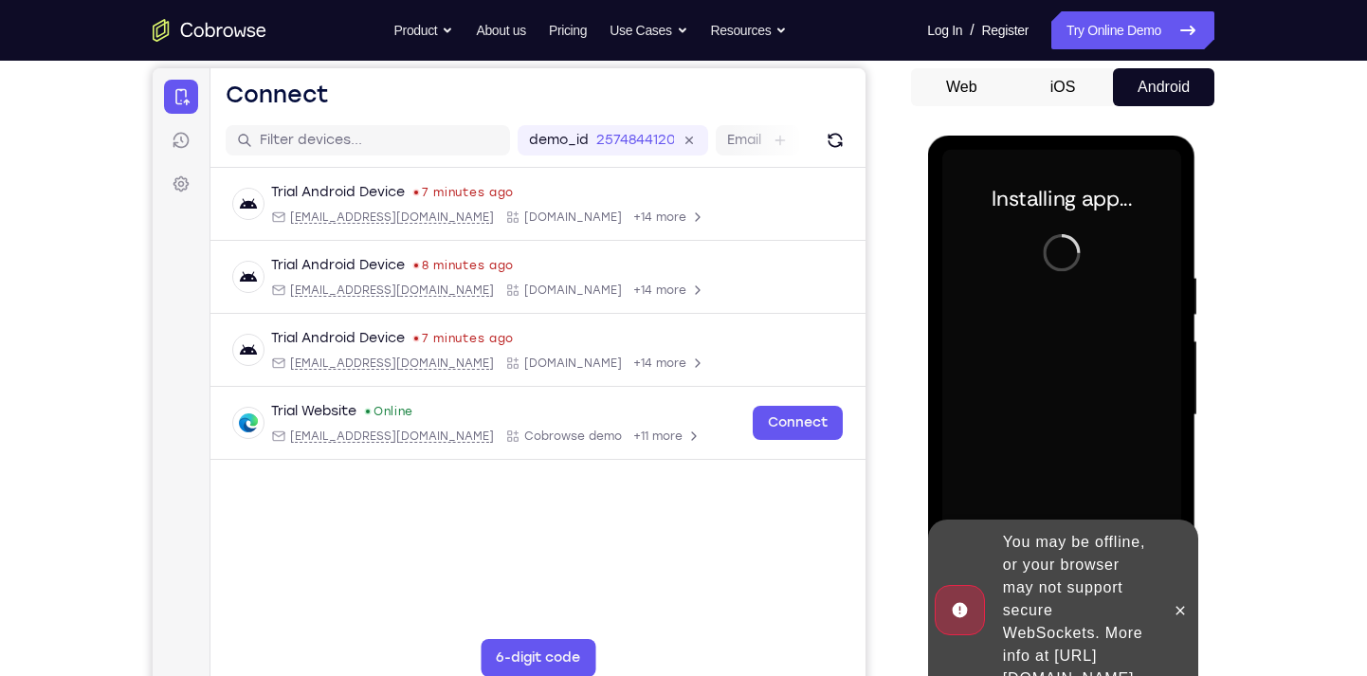
click at [1185, 583] on div at bounding box center [1179, 611] width 30 height 182
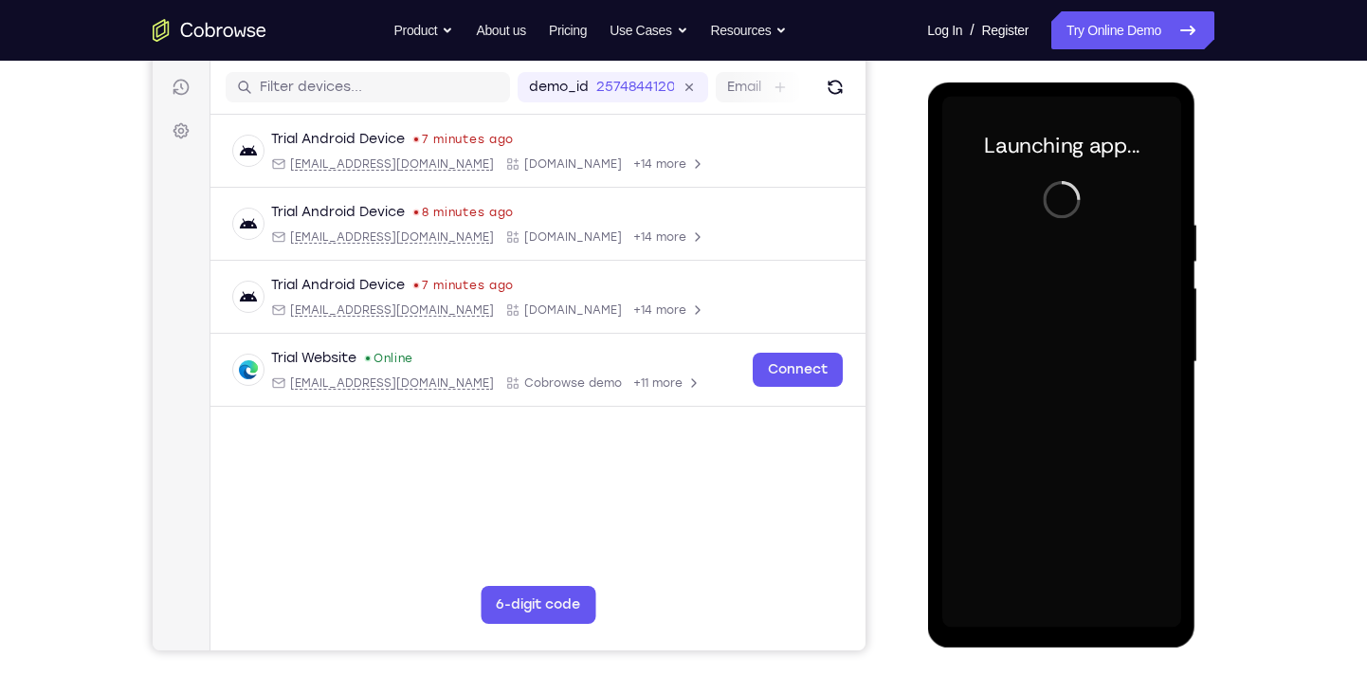
scroll to position [232, 0]
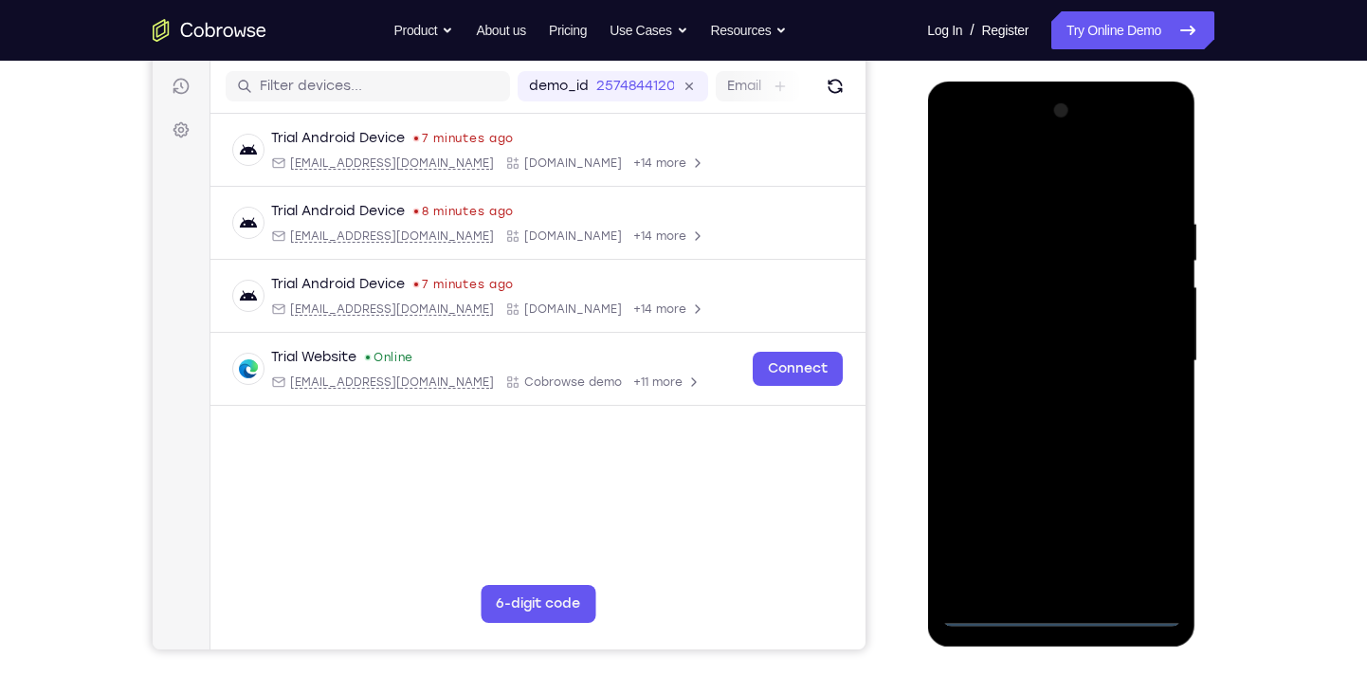
click at [1061, 608] on div at bounding box center [1061, 361] width 239 height 531
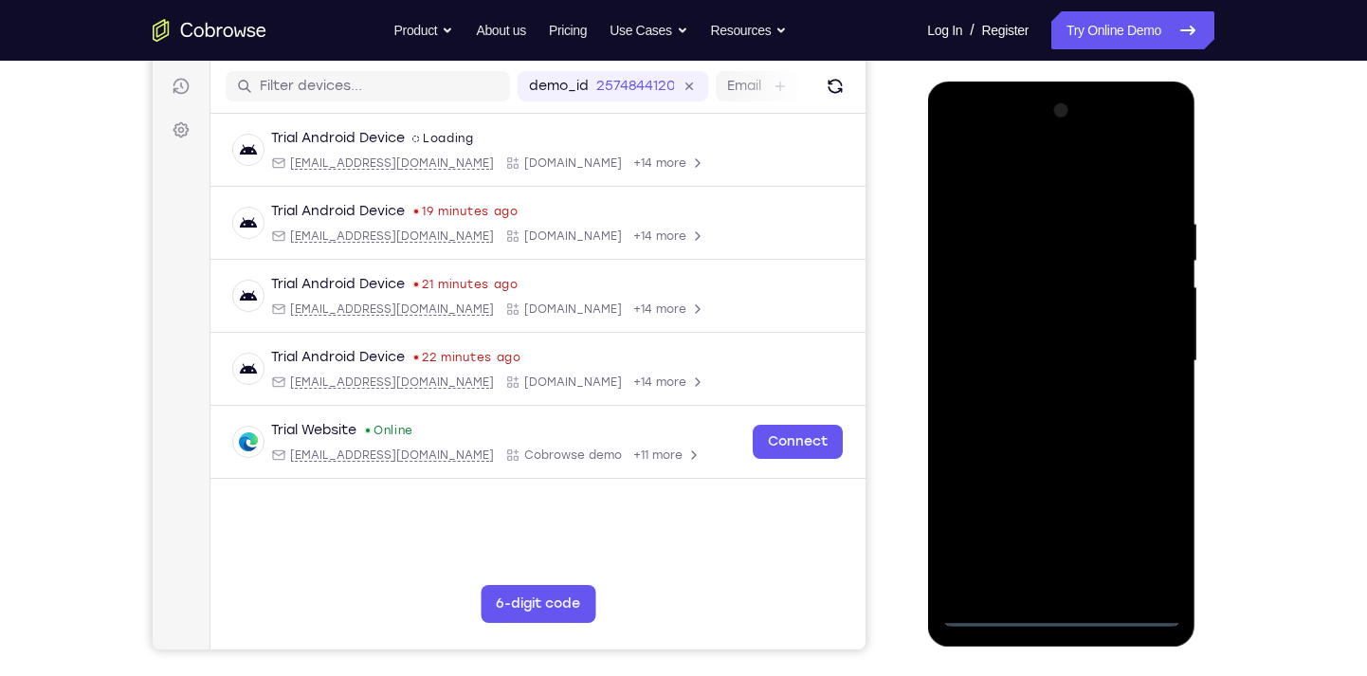
click at [1140, 530] on div at bounding box center [1061, 361] width 239 height 531
click at [992, 136] on div at bounding box center [1061, 361] width 239 height 531
click at [1141, 350] on div at bounding box center [1061, 361] width 239 height 531
click at [1042, 396] on div at bounding box center [1061, 361] width 239 height 531
click at [1060, 334] on div at bounding box center [1061, 361] width 239 height 531
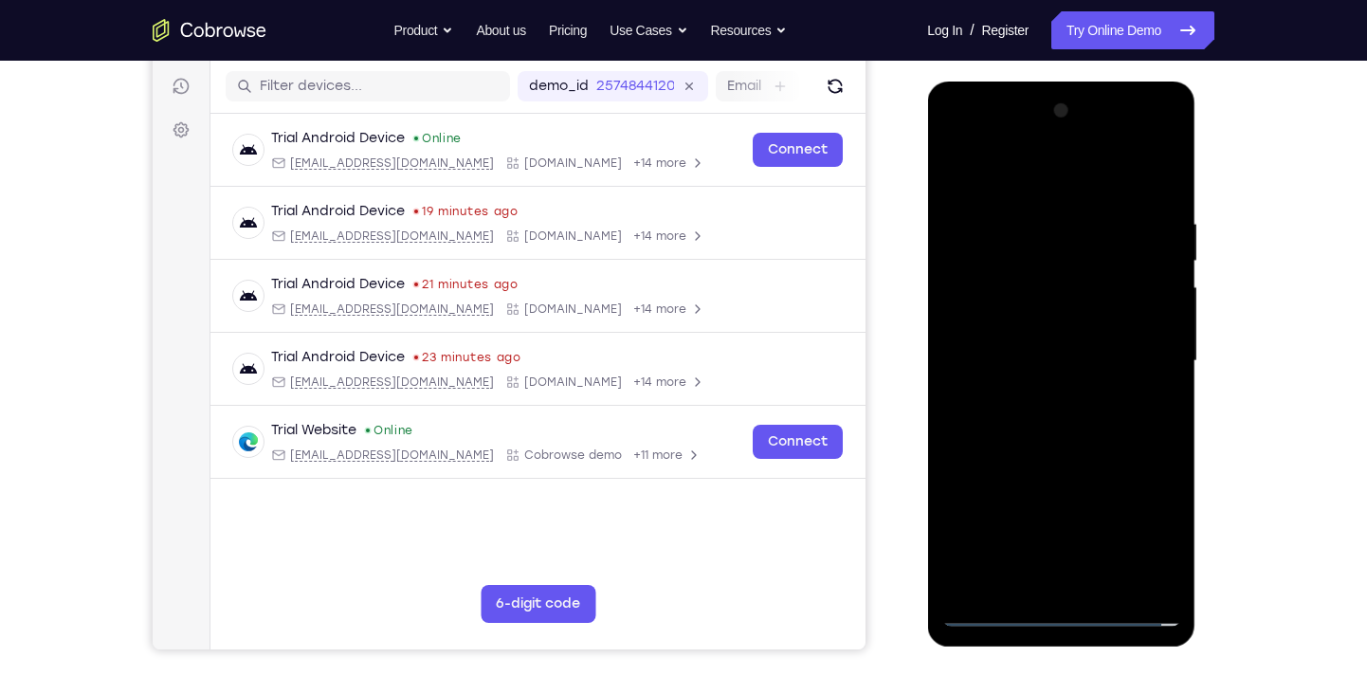
click at [1051, 334] on div at bounding box center [1061, 361] width 239 height 531
click at [1021, 365] on div at bounding box center [1061, 361] width 239 height 531
click at [1045, 415] on div at bounding box center [1061, 361] width 239 height 531
click at [1056, 415] on div at bounding box center [1061, 361] width 239 height 531
click at [1159, 196] on div at bounding box center [1061, 361] width 239 height 531
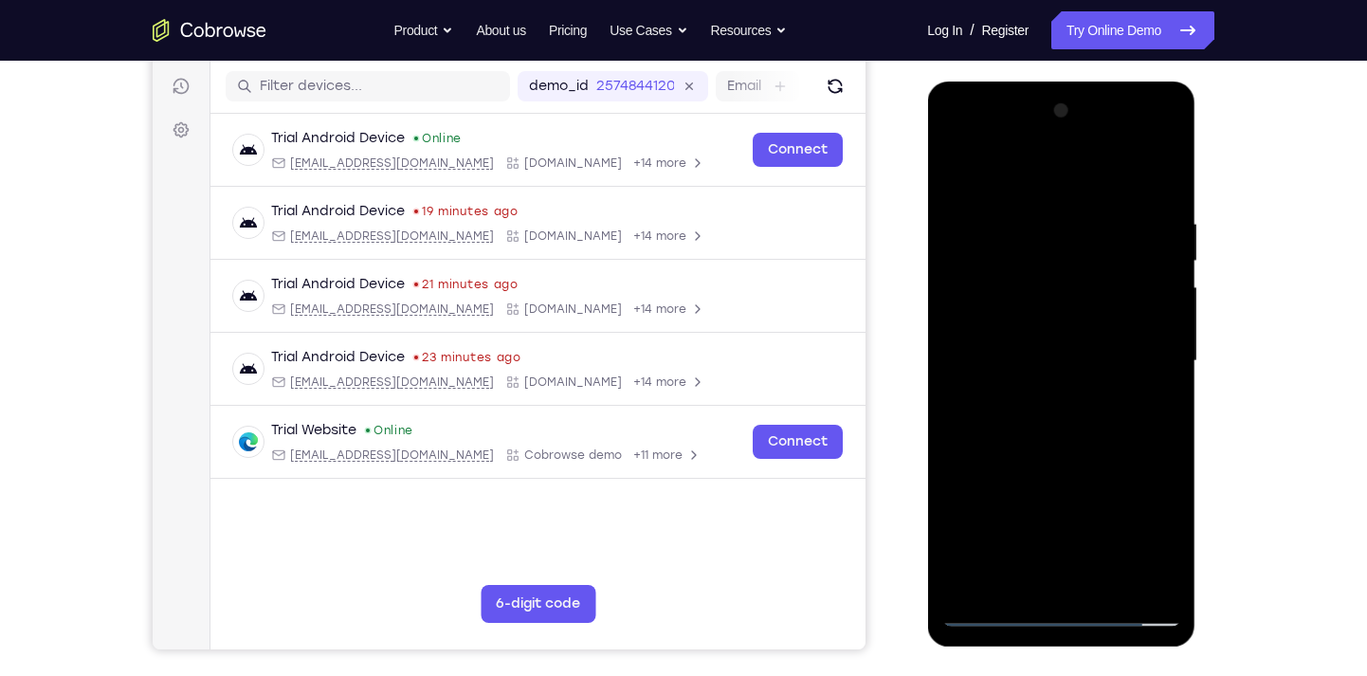
click at [1163, 195] on div at bounding box center [1061, 361] width 239 height 531
click at [1160, 171] on div at bounding box center [1061, 361] width 239 height 531
click at [1102, 586] on div at bounding box center [1061, 361] width 239 height 531
